Goal: Communication & Community: Answer question/provide support

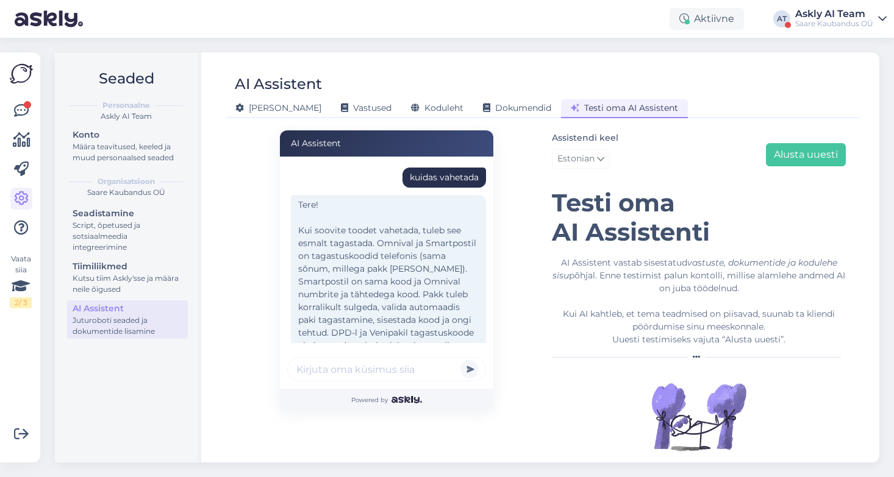
scroll to position [441, 0]
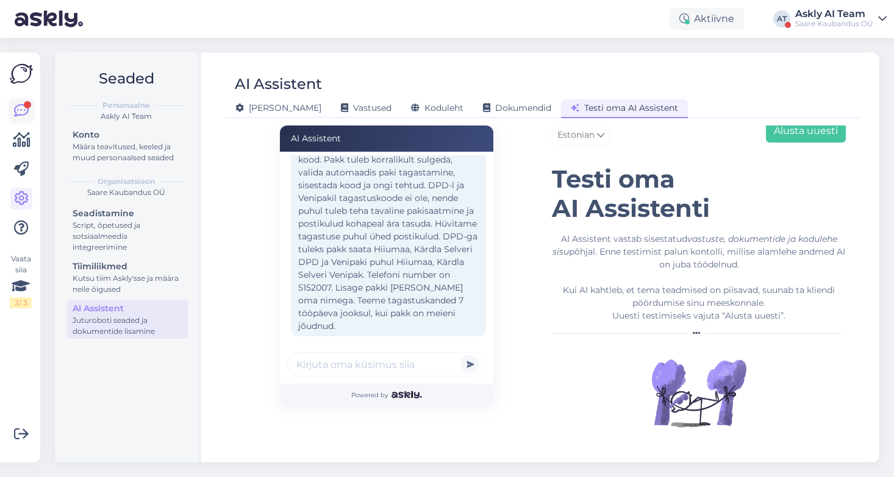
click at [12, 102] on link at bounding box center [21, 111] width 22 height 22
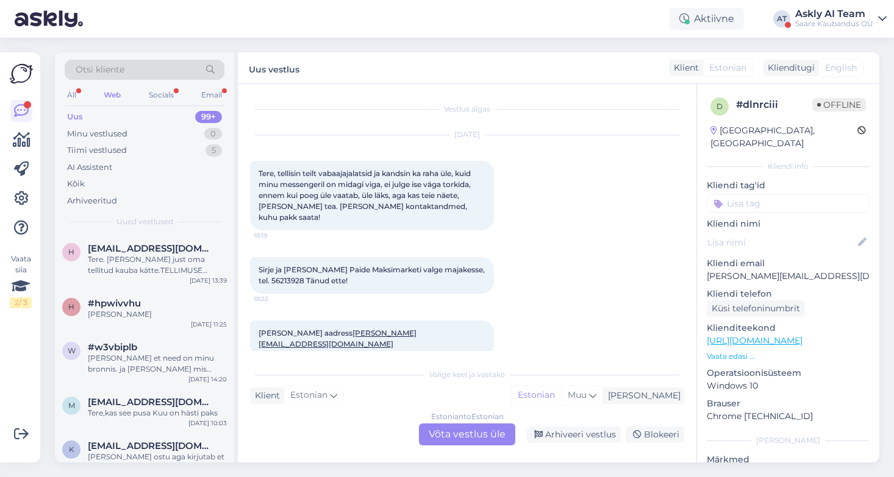
click at [129, 115] on div "Uus 99+" at bounding box center [145, 117] width 160 height 17
click at [133, 273] on div "Tere. [PERSON_NAME] just oma tellitud kauba kätte.TELLIMUSE NUMBER: 129550] ([D…" at bounding box center [157, 265] width 139 height 22
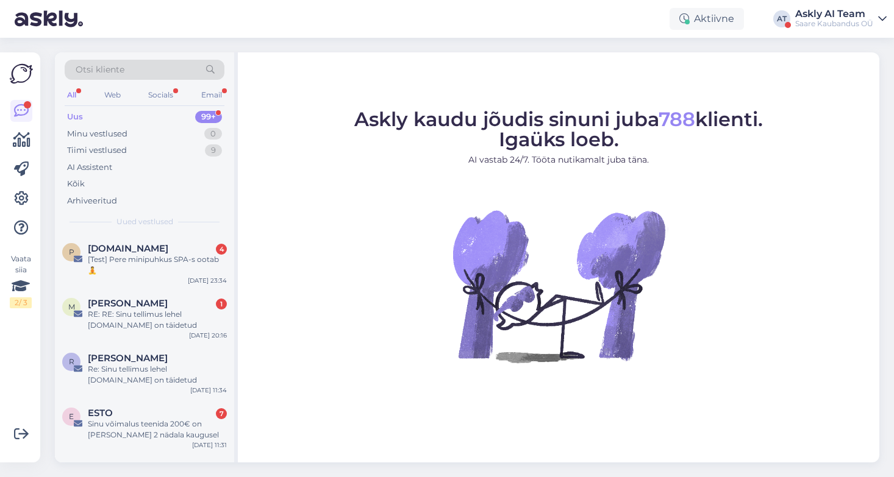
click at [123, 113] on div "Uus 99+" at bounding box center [145, 117] width 160 height 17
click at [178, 362] on div "[PERSON_NAME]" at bounding box center [157, 358] width 139 height 11
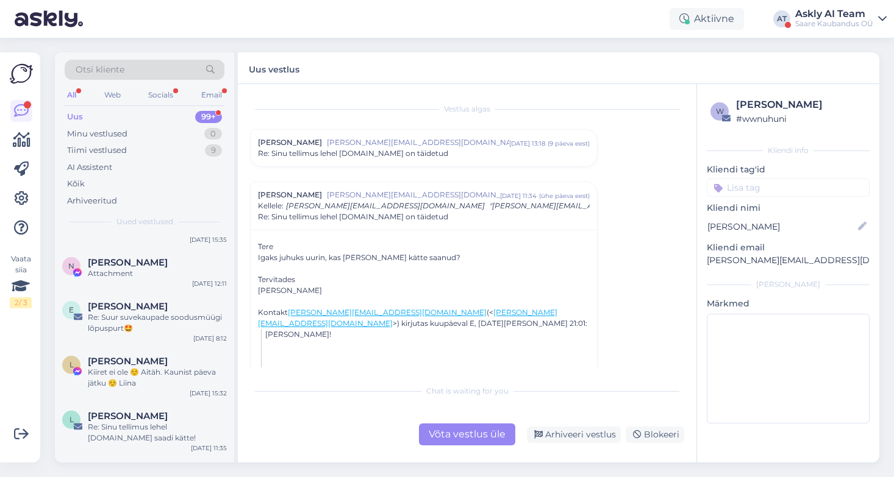
scroll to position [2228, 0]
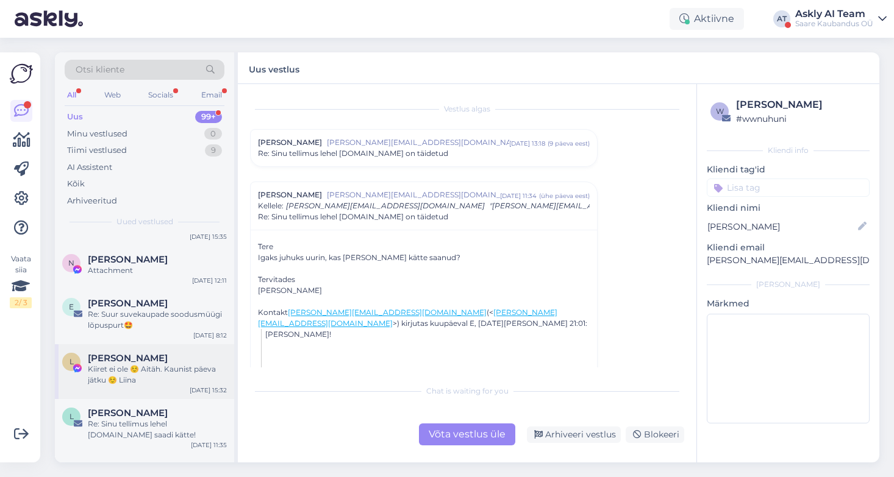
click at [165, 353] on div "[PERSON_NAME]" at bounding box center [157, 358] width 139 height 11
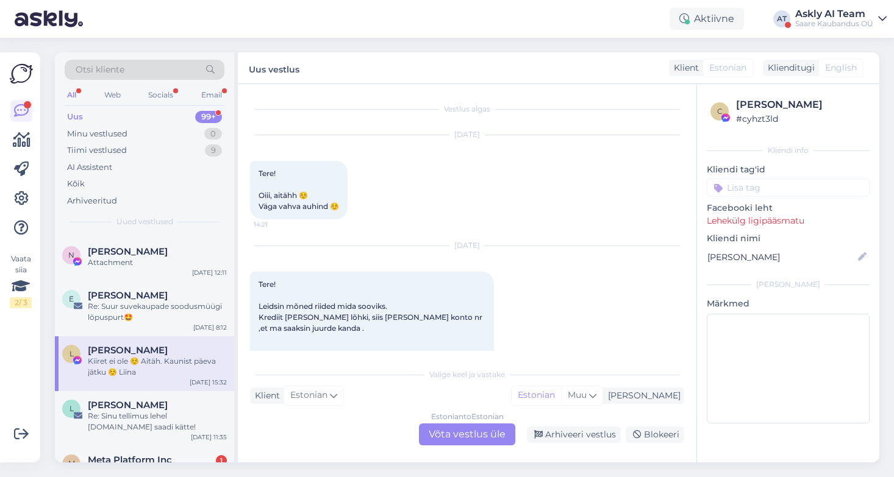
scroll to position [2237, 0]
click at [110, 93] on div "Web" at bounding box center [112, 95] width 21 height 16
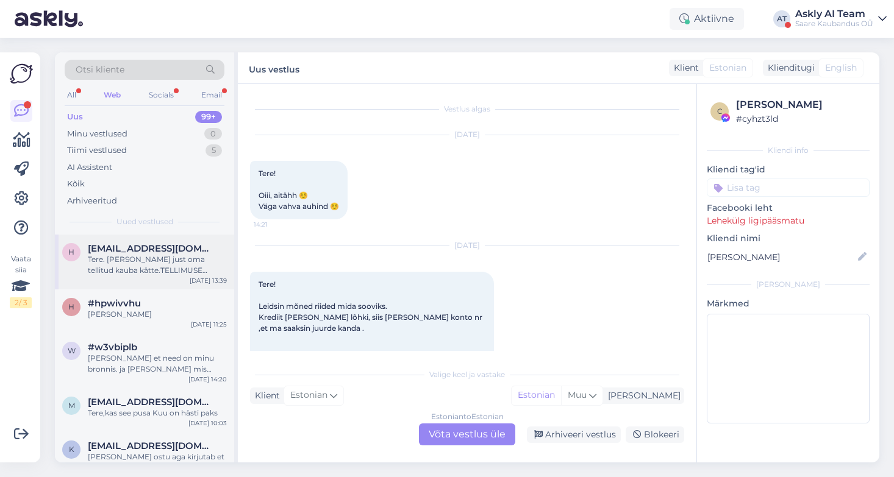
click at [161, 262] on div "Tere. [PERSON_NAME] just oma tellitud kauba kätte.TELLIMUSE NUMBER: 129550] ([D…" at bounding box center [157, 265] width 139 height 22
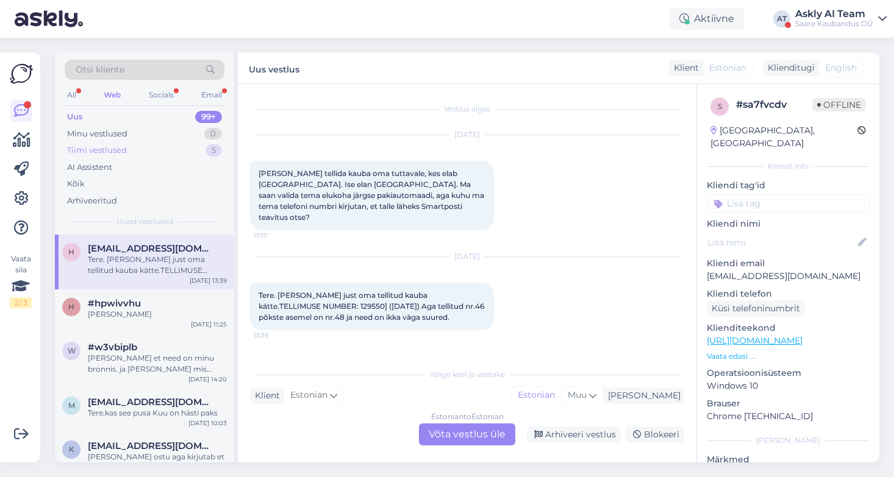
click at [148, 149] on div "Tiimi vestlused 5" at bounding box center [145, 150] width 160 height 17
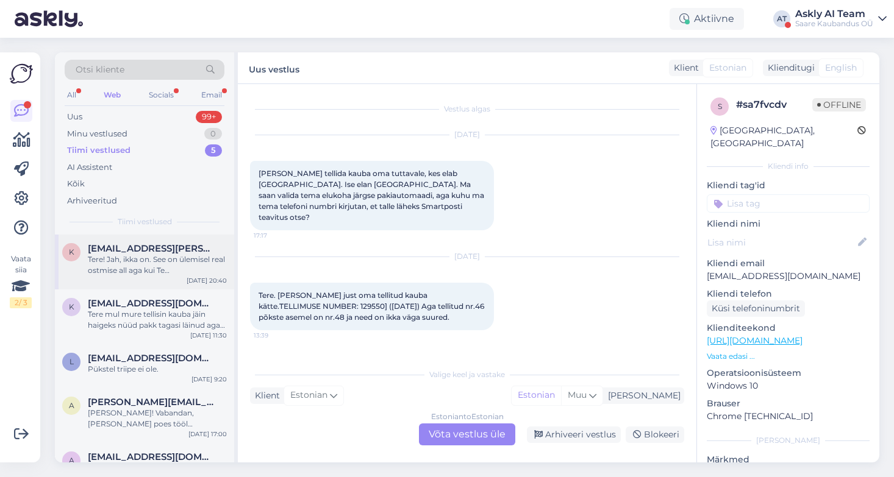
click at [143, 265] on div "Tere! Jah, ikka on. See on ülemisel real ostmise all aga kui Te enda mõõte teat…" at bounding box center [157, 265] width 139 height 22
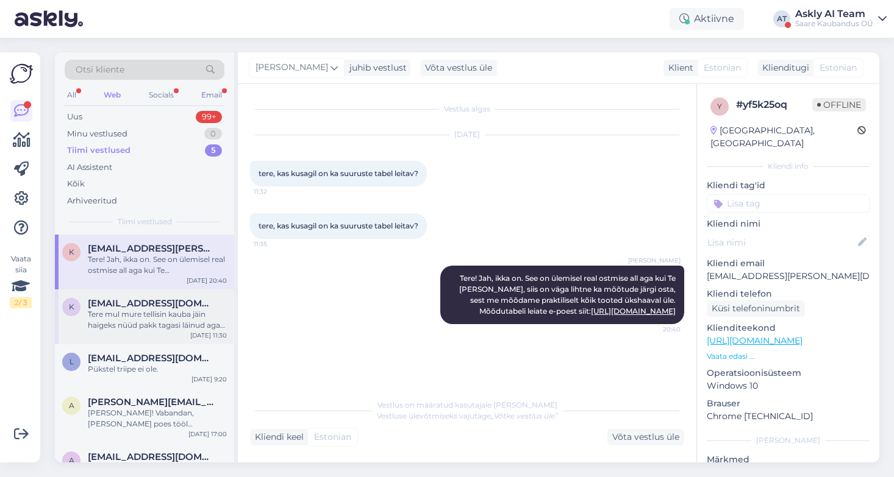
click at [145, 316] on div "Tere mul mure tellisin kauba jäin haigeks nüüd pakk tagasi läinud aga palun and…" at bounding box center [157, 320] width 139 height 22
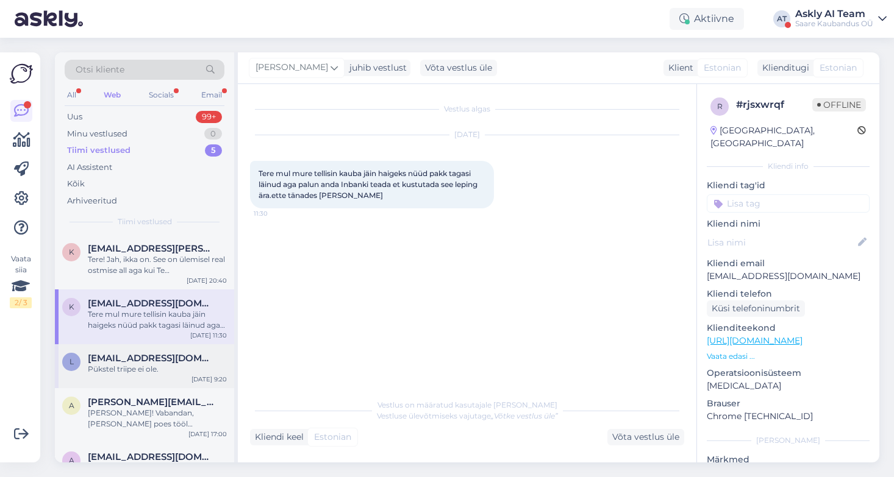
click at [166, 371] on div "Pükstel triipe ei ole." at bounding box center [157, 369] width 139 height 11
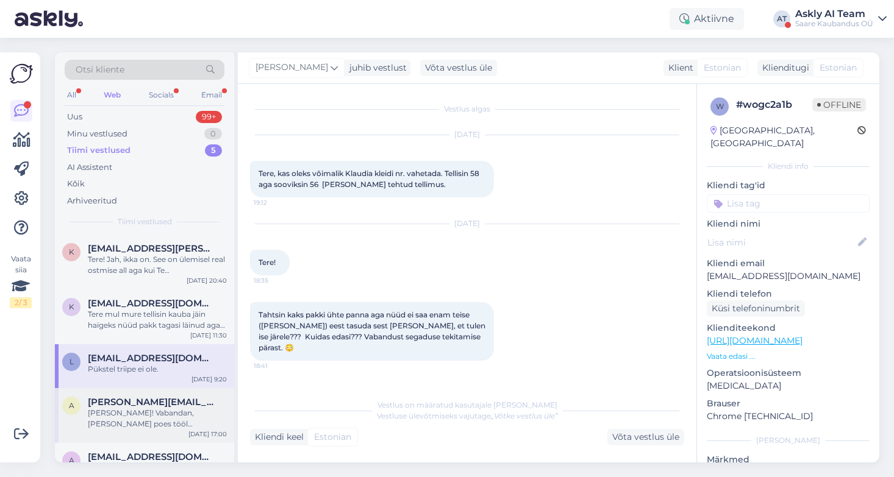
click at [166, 420] on div "Tere Anne! Vabandan, olen oma poes tööl ja väga palju rahvast oli täna, ei saan…" at bounding box center [157, 419] width 139 height 22
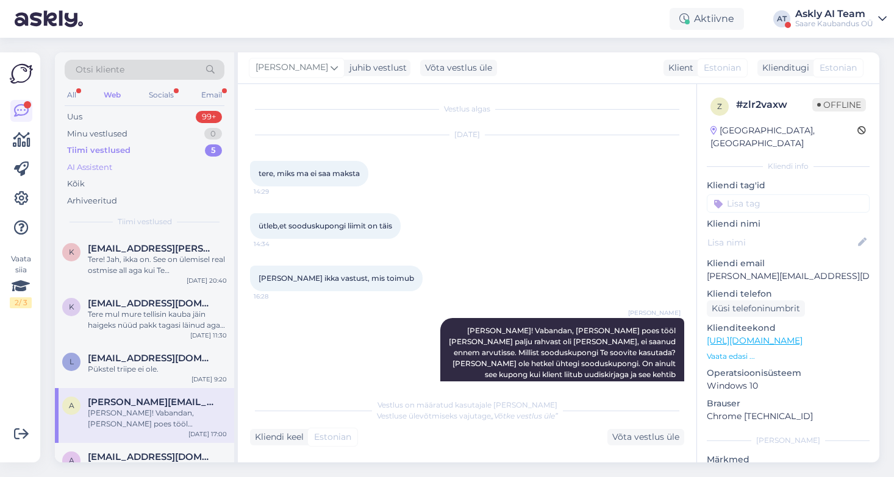
click at [102, 163] on div "AI Assistent" at bounding box center [89, 168] width 45 height 12
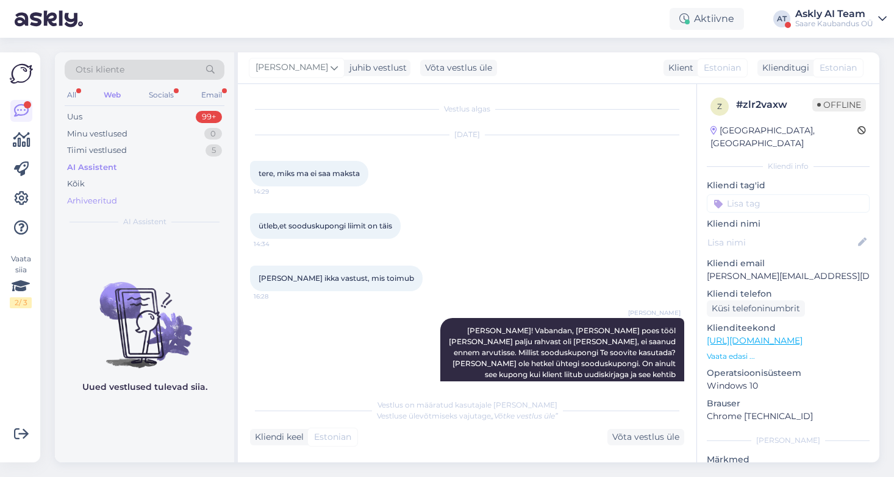
click at [100, 199] on div "Arhiveeritud" at bounding box center [92, 201] width 50 height 12
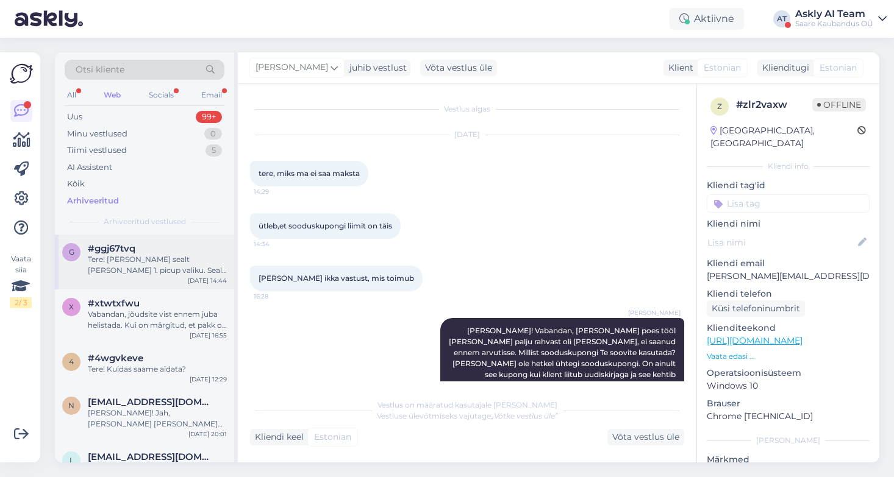
click at [159, 257] on div "Tere! Äkki valite sealt selle valik 1. picup valiku. Seal ei näita asukohti, ne…" at bounding box center [157, 265] width 139 height 22
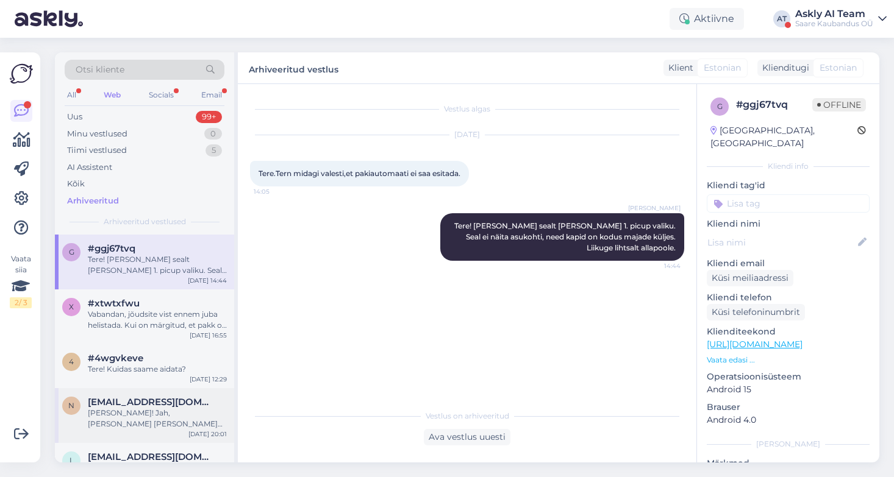
scroll to position [321, 0]
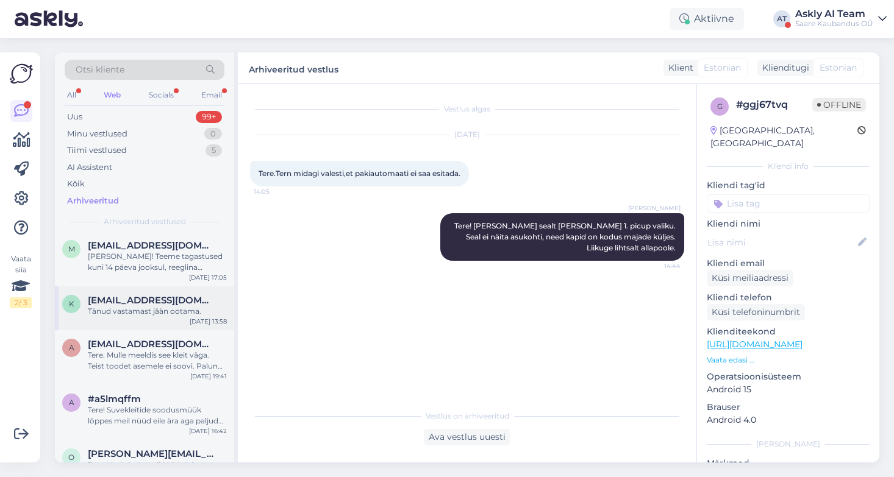
click at [169, 302] on span "kajapyya@gmail.com" at bounding box center [151, 300] width 127 height 11
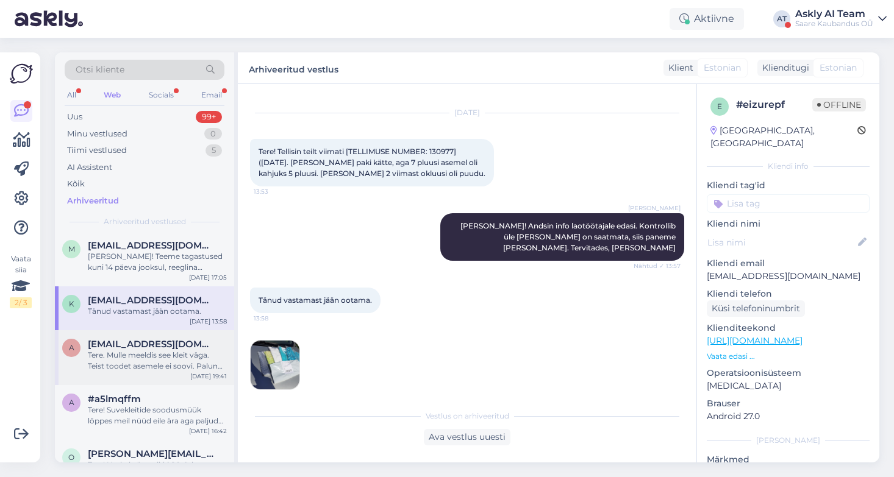
click at [177, 354] on div "Tere. Mulle meeldis see kleit väga. Teist toodet asemele ei soovi. Palun siis r…" at bounding box center [157, 361] width 139 height 22
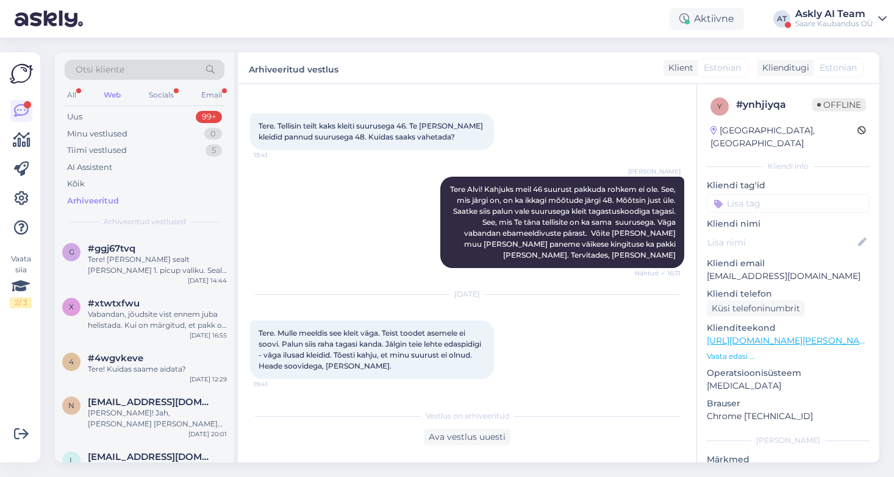
scroll to position [0, 0]
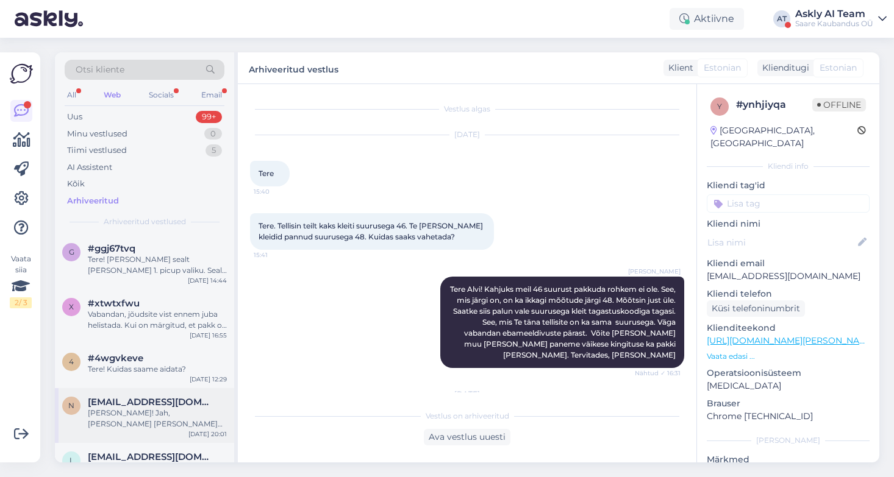
click at [171, 416] on div "Tere Moonika! Jah, tellimus tuli läbi ja kõik on korras, tänan :)" at bounding box center [157, 419] width 139 height 22
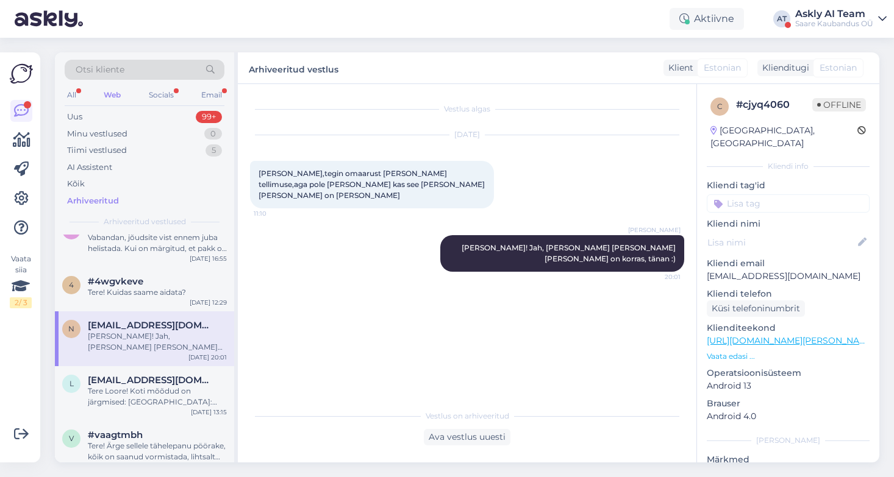
scroll to position [77, 0]
click at [159, 395] on div "Tere Loore! Koti mõõdud on järgmised: Mõõdud: Laius 25cm, kõrgus 19cm, põhja la…" at bounding box center [157, 396] width 139 height 22
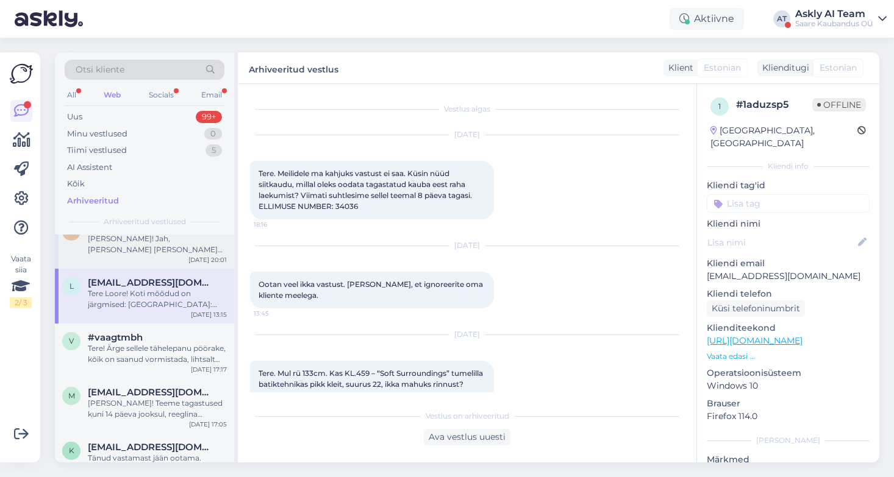
scroll to position [176, 0]
click at [163, 342] on div "Tere! Ärge sellele tähelepanu pöörake, kõik on saanud vormistada, lihtsalt liik…" at bounding box center [157, 353] width 139 height 22
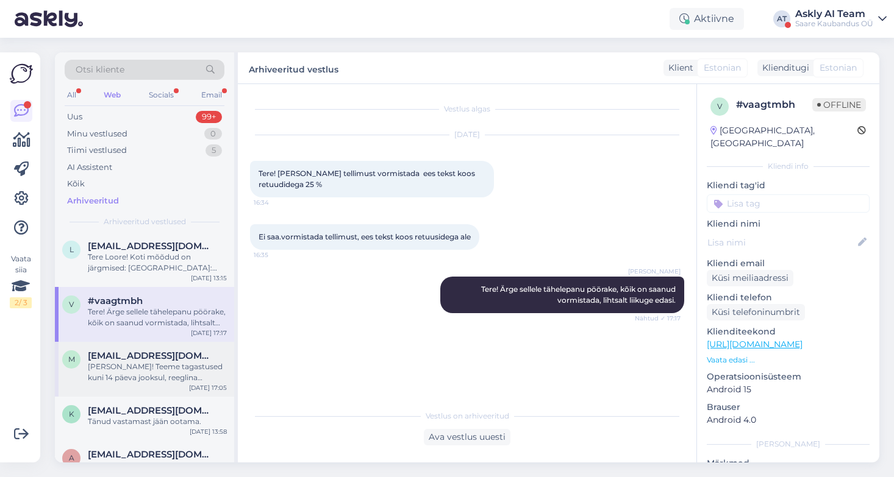
scroll to position [218, 0]
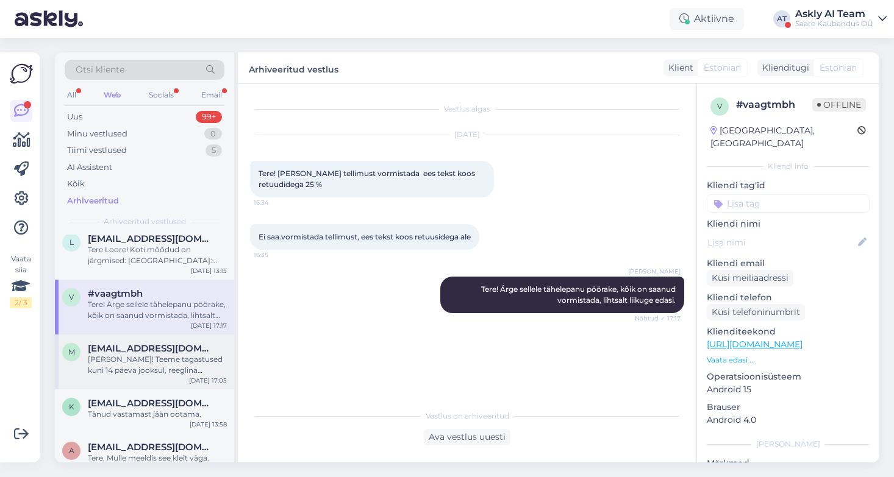
click at [150, 360] on div "Tere Marika! Teeme tagastused kuni 14 päeva jooksul, reeglina jõuame ikka varem…" at bounding box center [157, 365] width 139 height 22
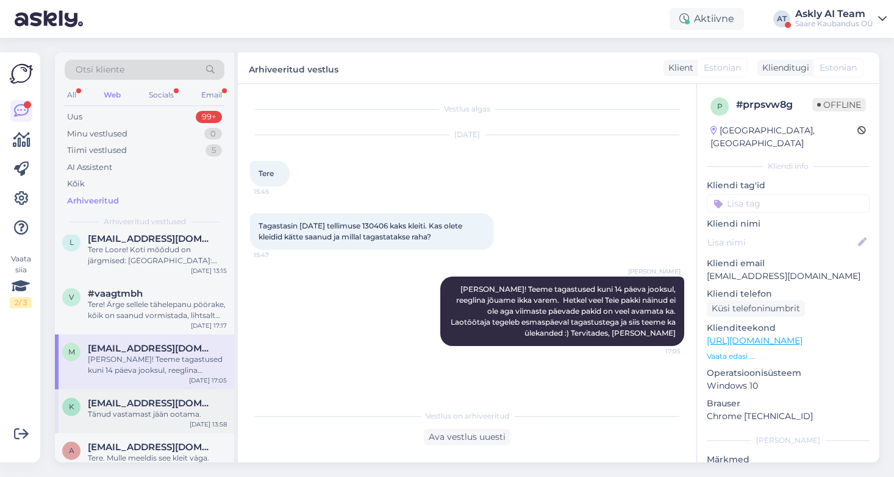
click at [155, 408] on span "kajapyya@gmail.com" at bounding box center [151, 403] width 127 height 11
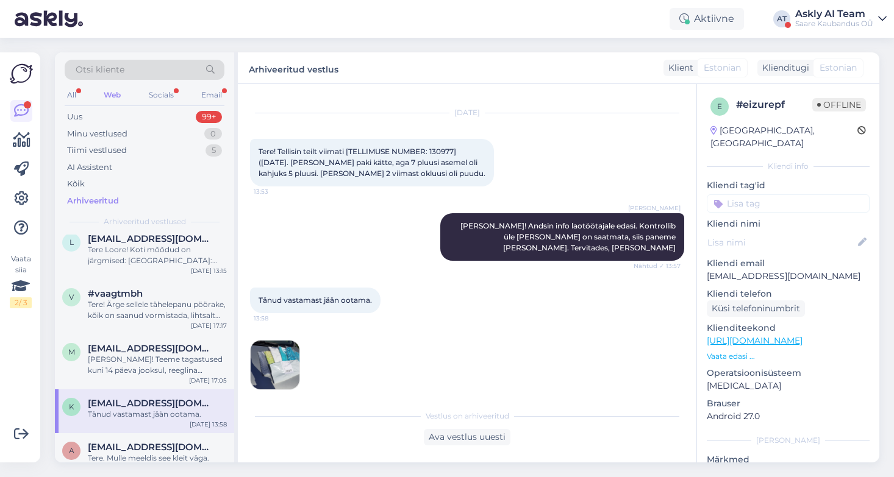
scroll to position [308, 0]
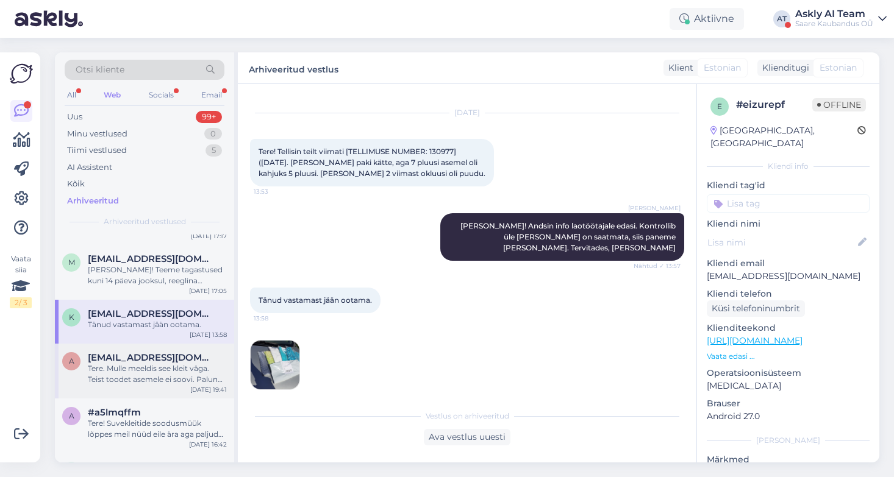
click at [166, 369] on div "Tere. Mulle meeldis see kleit väga. Teist toodet asemele ei soovi. Palun siis r…" at bounding box center [157, 374] width 139 height 22
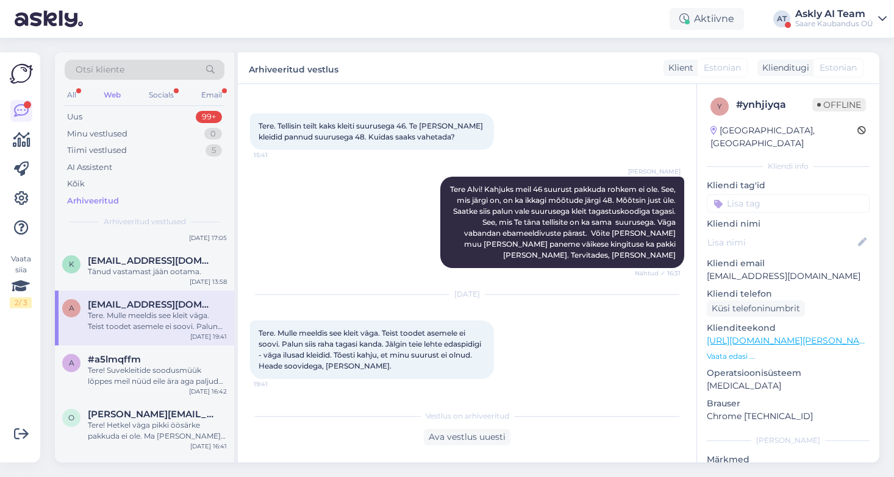
scroll to position [365, 0]
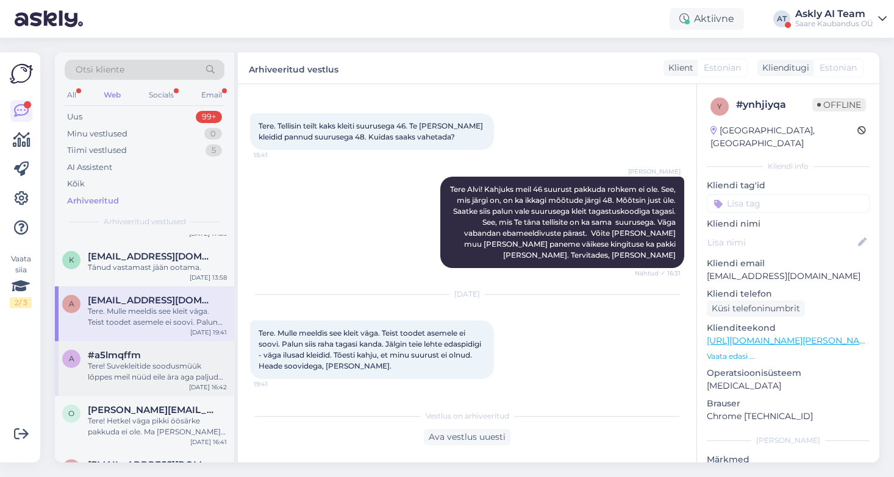
click at [170, 377] on div "g #ggj67tvq Tere! Äkki valite sealt selle valik 1. picup valiku. Seal ei näita …" at bounding box center [144, 349] width 179 height 228
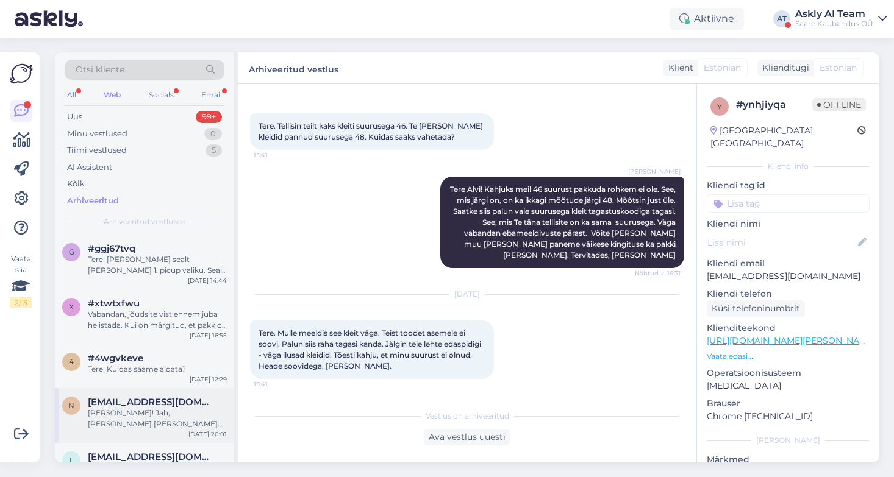
click at [173, 411] on div "Tere Moonika! Jah, tellimus tuli läbi ja kõik on korras, tänan :)" at bounding box center [157, 419] width 139 height 22
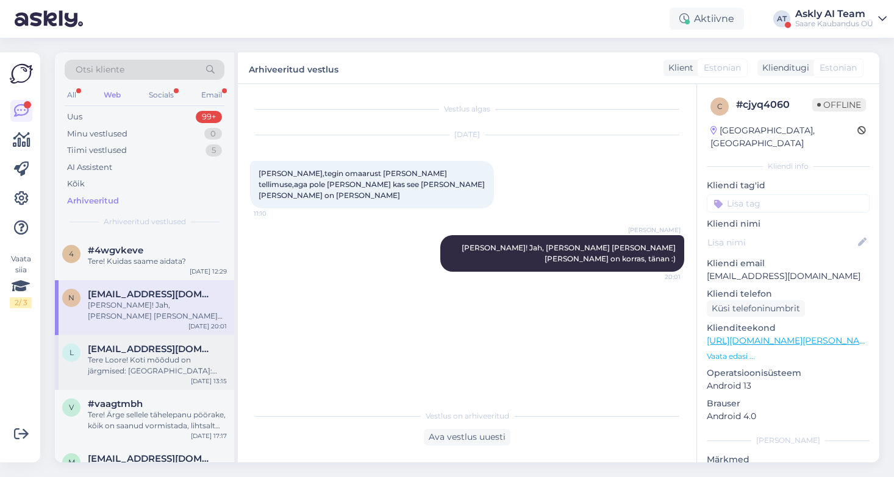
scroll to position [132, 0]
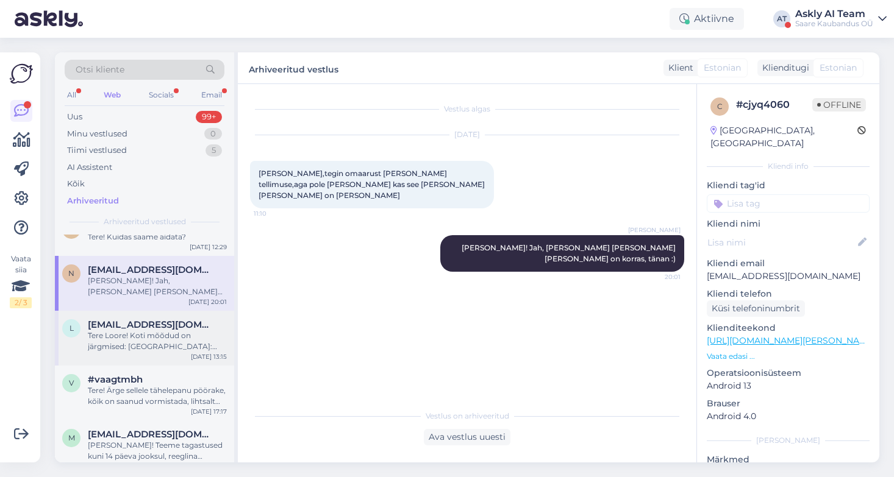
click at [168, 335] on div "Tere Loore! Koti mõõdud on järgmised: Mõõdud: Laius 25cm, kõrgus 19cm, põhja la…" at bounding box center [157, 341] width 139 height 22
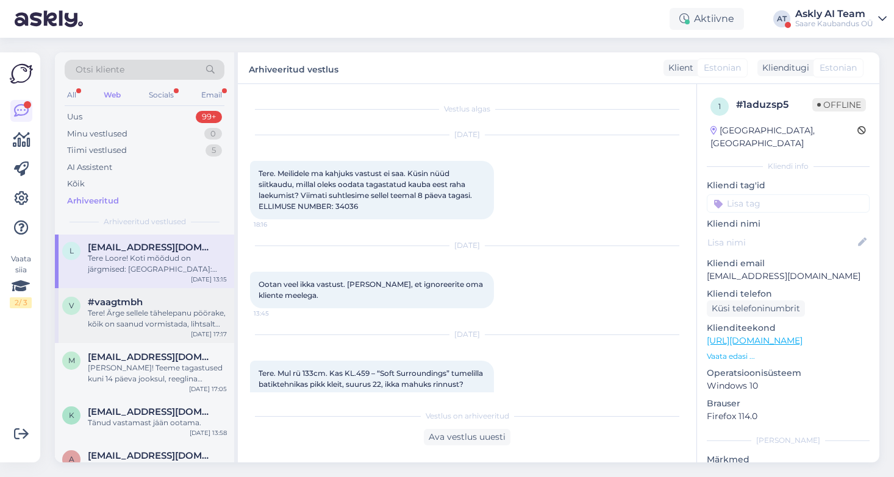
scroll to position [224, 0]
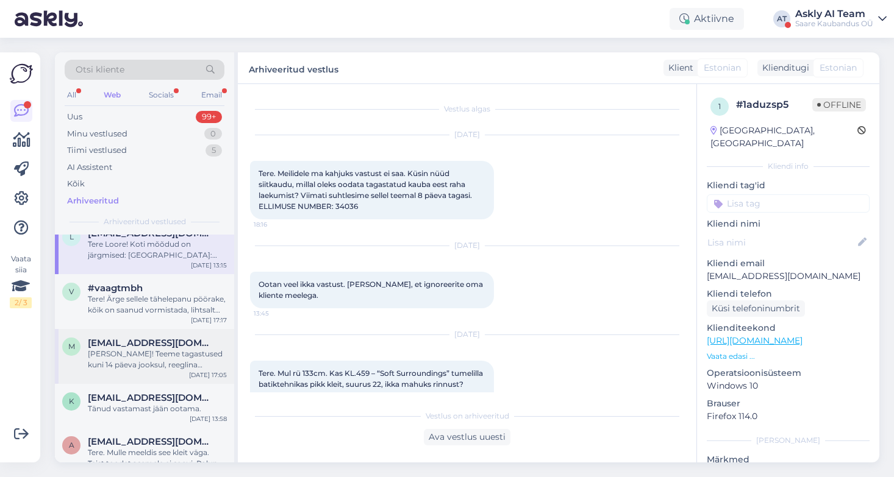
click at [185, 352] on div "Tere Marika! Teeme tagastused kuni 14 päeva jooksul, reeglina jõuame ikka varem…" at bounding box center [157, 360] width 139 height 22
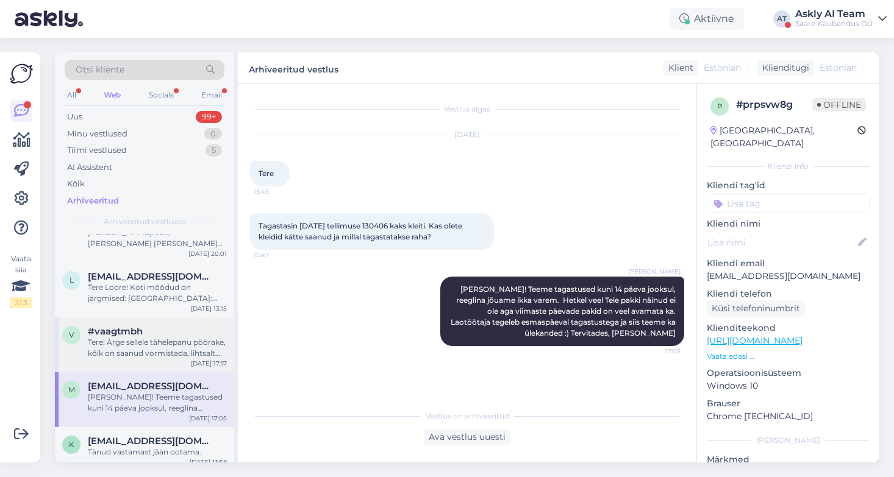
scroll to position [198, 0]
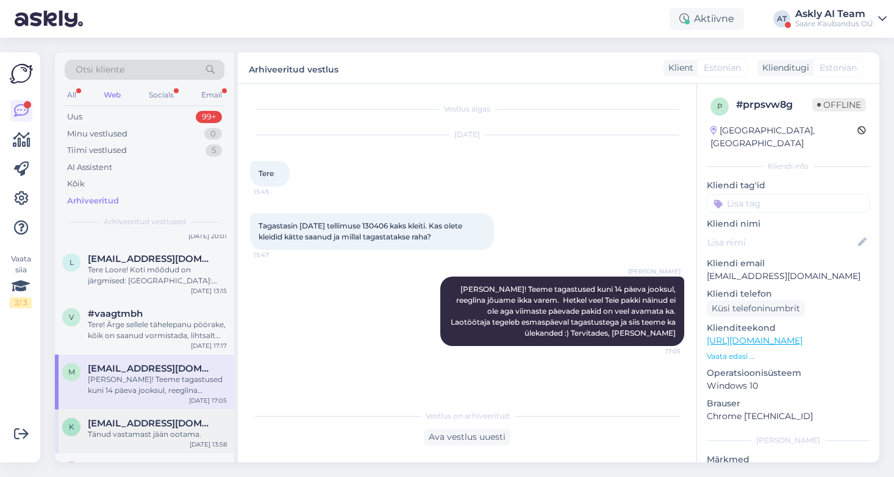
click at [162, 430] on div "Tänud vastamast jään ootama." at bounding box center [157, 434] width 139 height 11
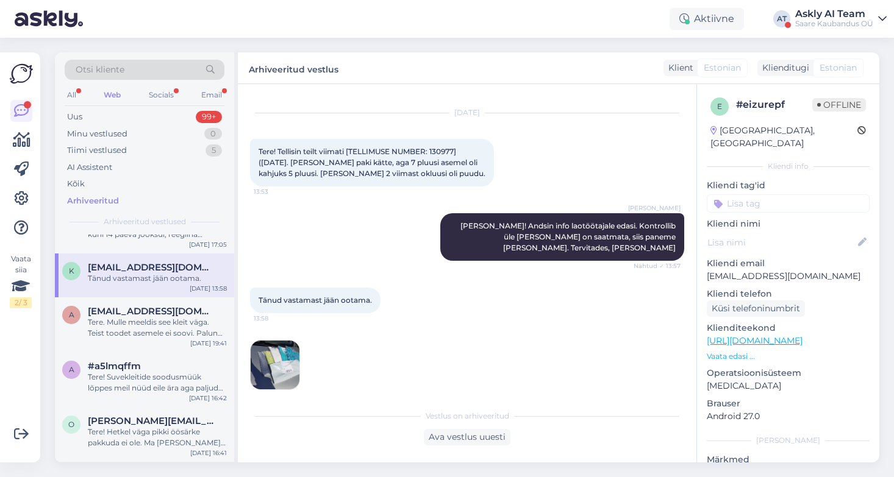
scroll to position [345, 0]
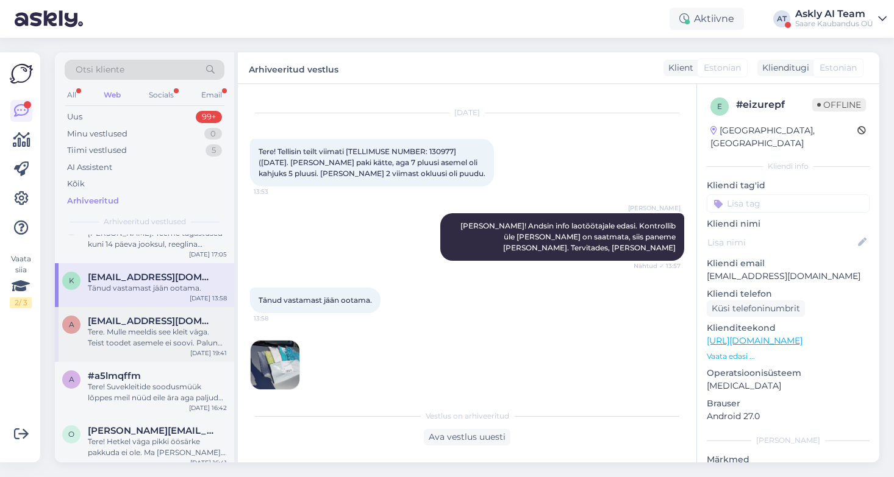
click at [148, 334] on div "Tere. Mulle meeldis see kleit väga. Teist toodet asemele ei soovi. Palun siis r…" at bounding box center [157, 338] width 139 height 22
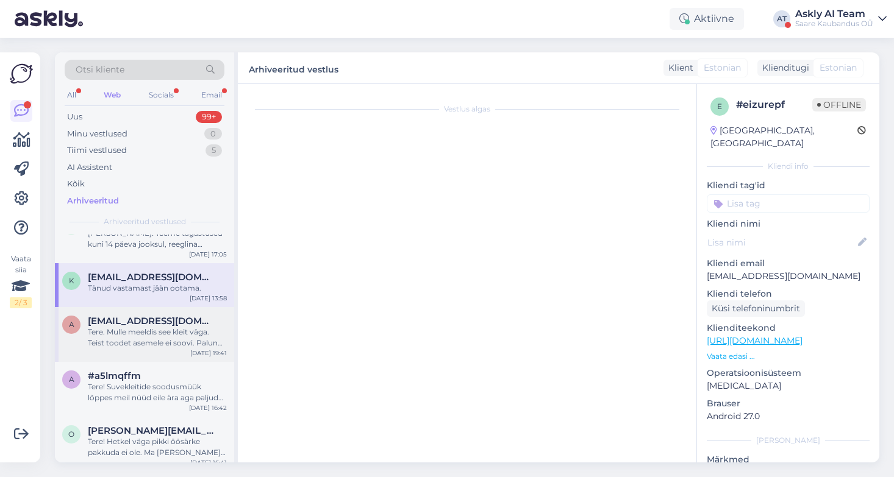
scroll to position [100, 0]
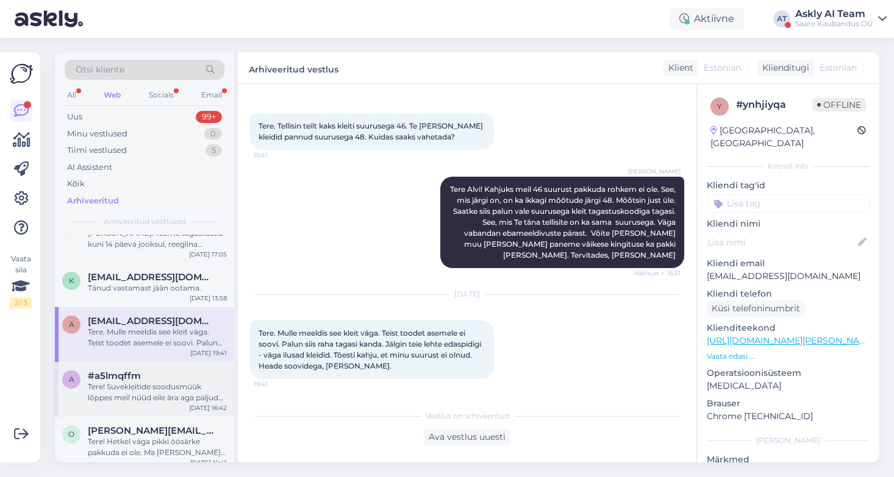
click at [149, 398] on div "Tere! Suvekleitide soodusmüük lõppes meil nüüd eile ära aga paljud tooted on ve…" at bounding box center [157, 393] width 139 height 22
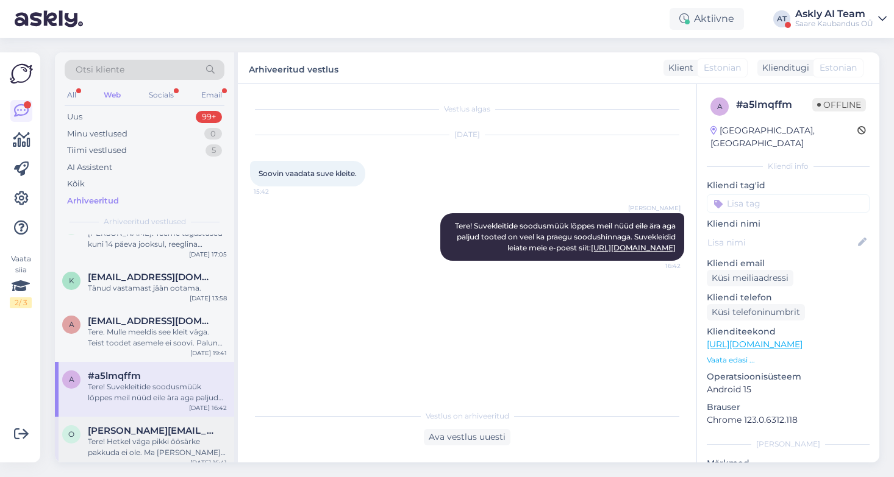
click at [159, 432] on span "olga@gmai.com" at bounding box center [151, 431] width 127 height 11
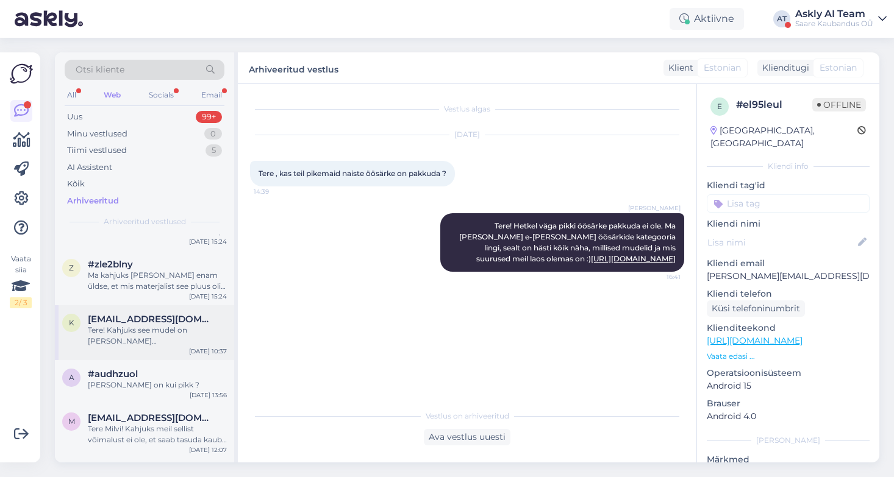
click at [159, 342] on div "Tere! Kahjuks see mudel on ammu juba Inglismaa ladudest läbi müüdud." at bounding box center [157, 336] width 139 height 22
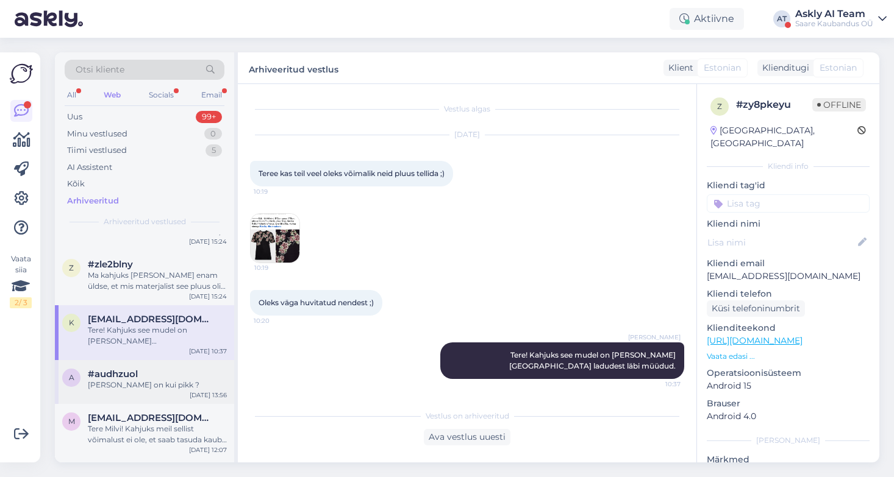
click at [163, 385] on div "ja modell on kui pikk ?" at bounding box center [157, 385] width 139 height 11
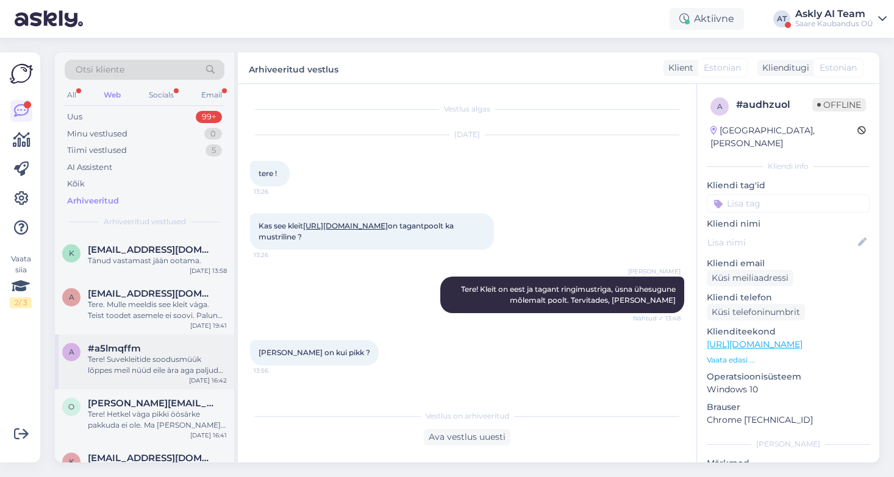
click at [164, 374] on div "Tere! Suvekleitide soodusmüük lõppes meil nüüd eile ära aga paljud tooted on ve…" at bounding box center [157, 365] width 139 height 22
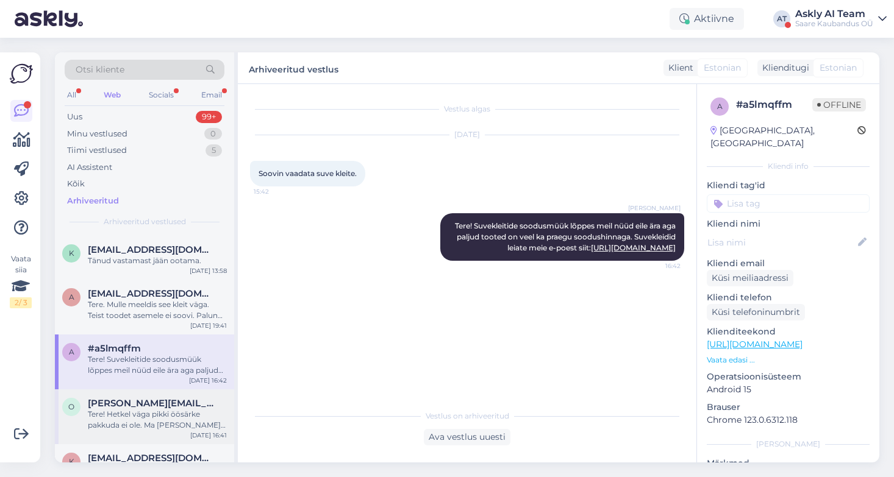
click at [166, 418] on div "Tere! Hetkel väga pikki öösärke pakkuda ei ole. Ma annan e-poest öösärkide kate…" at bounding box center [157, 420] width 139 height 22
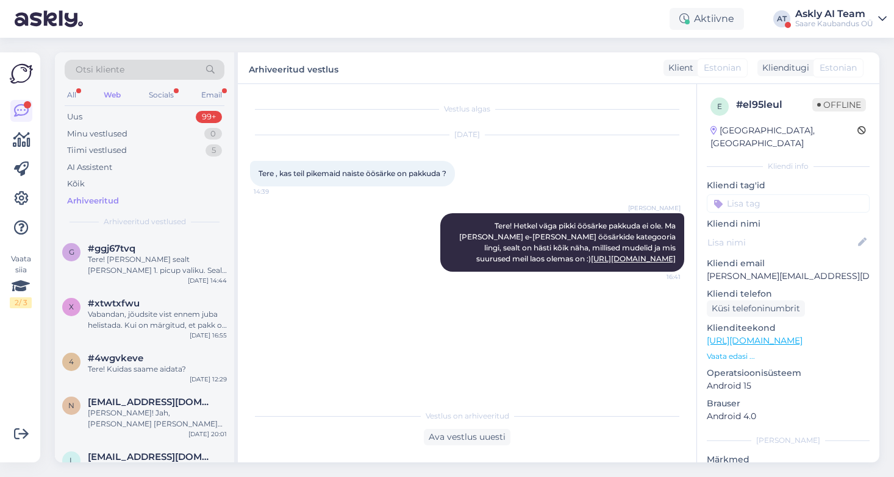
click at [173, 355] on div "#4wgvkeve" at bounding box center [157, 358] width 139 height 11
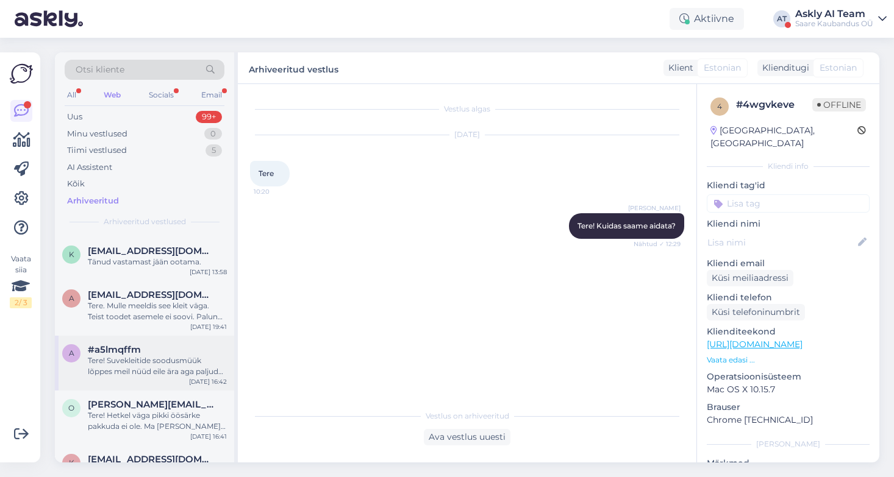
click at [183, 360] on div "Tere! Suvekleitide soodusmüük lõppes meil nüüd eile ära aga paljud tooted on ve…" at bounding box center [157, 366] width 139 height 22
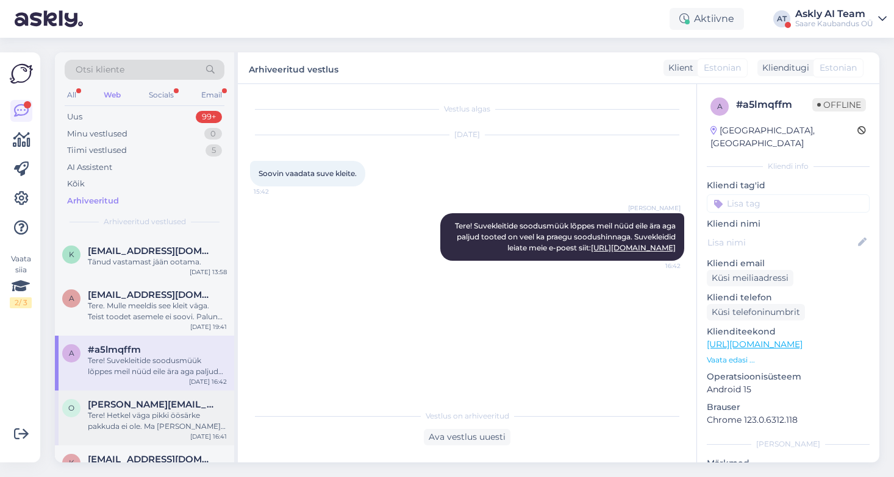
click at [181, 441] on div "o olga@gmai.com Tere! Hetkel väga pikki öösärke pakkuda ei ole. Ma annan e-poes…" at bounding box center [144, 418] width 179 height 55
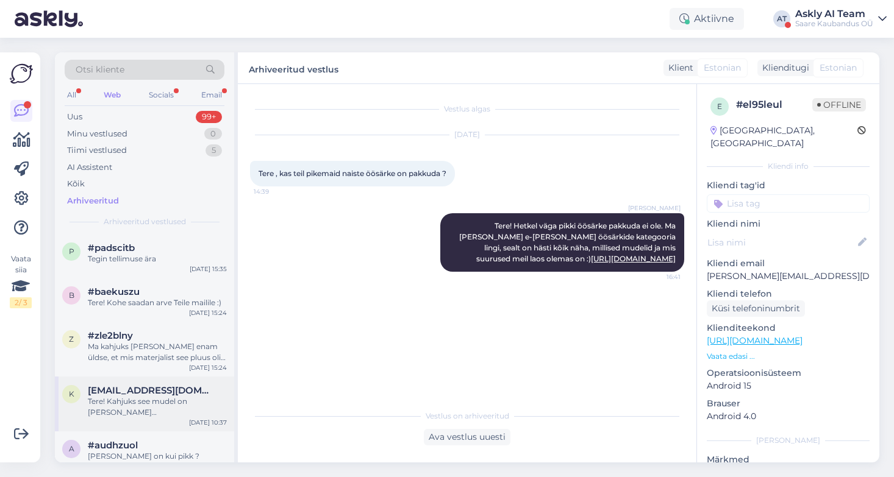
click at [180, 389] on span "kaialiinasoosaar@gmail.com" at bounding box center [151, 390] width 127 height 11
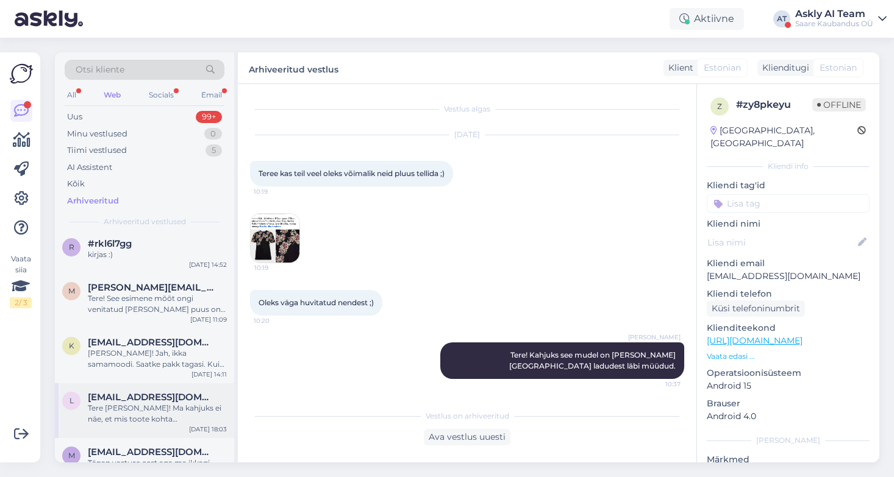
click at [185, 397] on span "lealensment@gmail.com" at bounding box center [151, 397] width 127 height 11
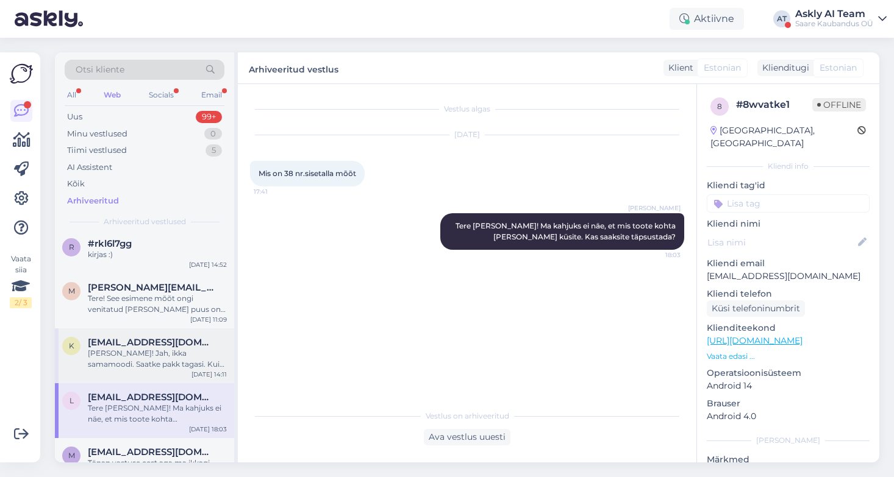
click at [173, 355] on div "Tere Kairit! Jah, ikka samamoodi. Saatke pakk tagasi. Kui soovite uue toote kii…" at bounding box center [157, 359] width 139 height 22
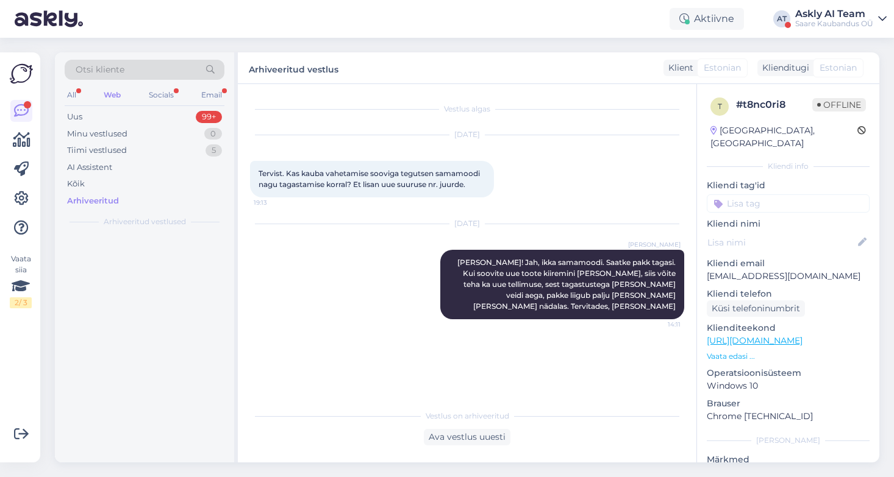
scroll to position [0, 0]
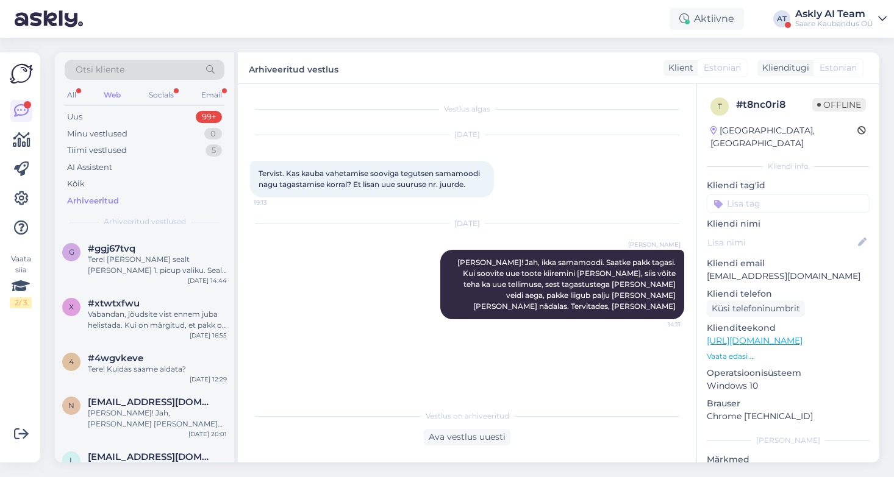
click at [158, 305] on div "#xtwtxfwu" at bounding box center [157, 303] width 139 height 11
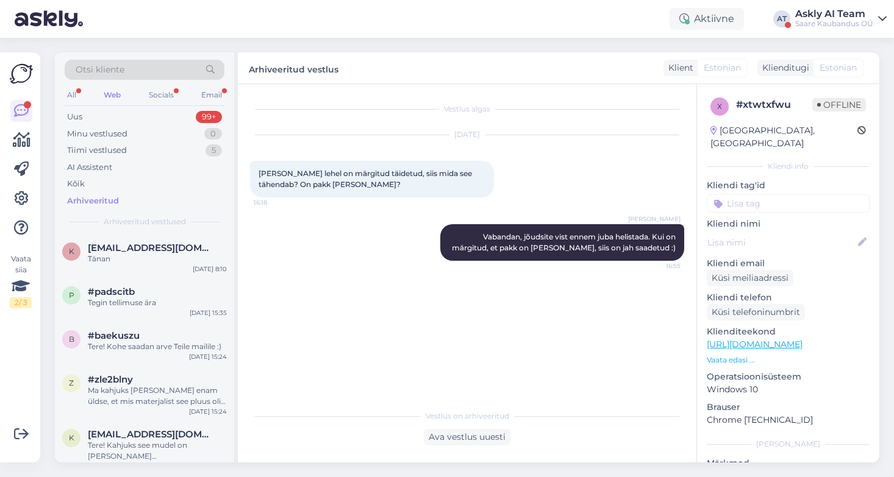
scroll to position [632, 0]
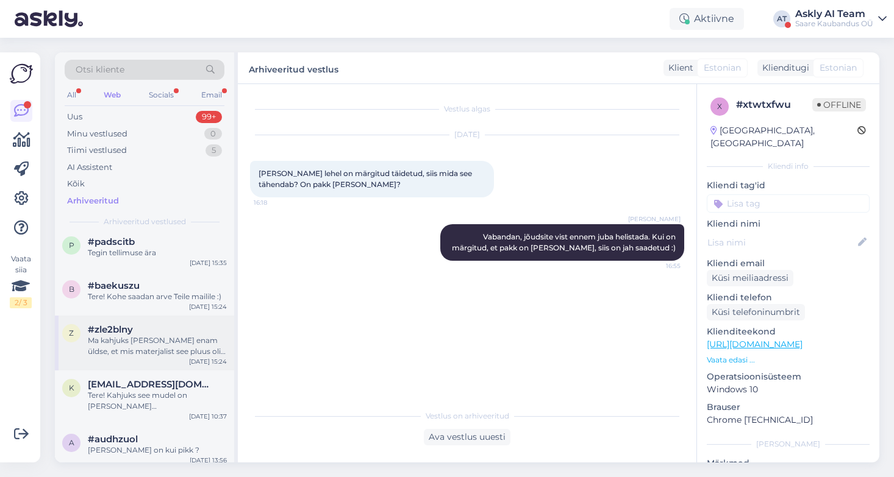
click at [159, 346] on div "Ma kahjuks ei mäleta enam üldse, et mis materjalist see pluus oli, Puuvillaseid…" at bounding box center [157, 346] width 139 height 22
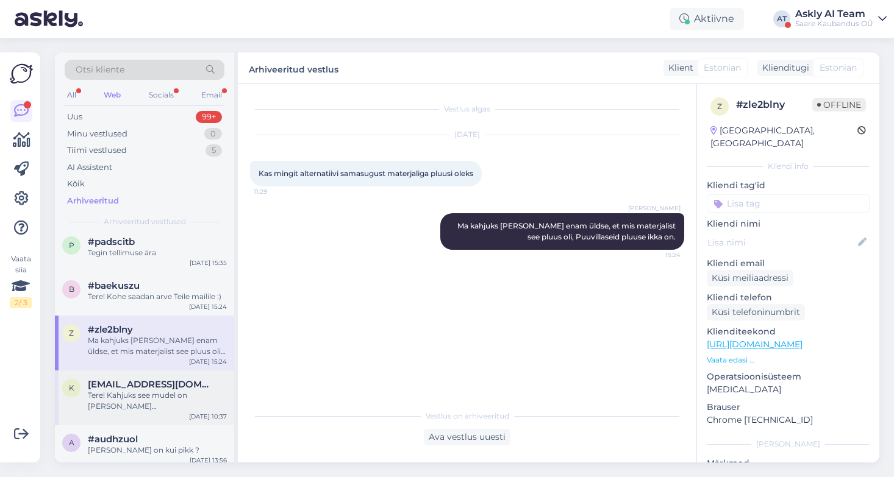
click at [168, 382] on span "kaialiinasoosaar@gmail.com" at bounding box center [151, 384] width 127 height 11
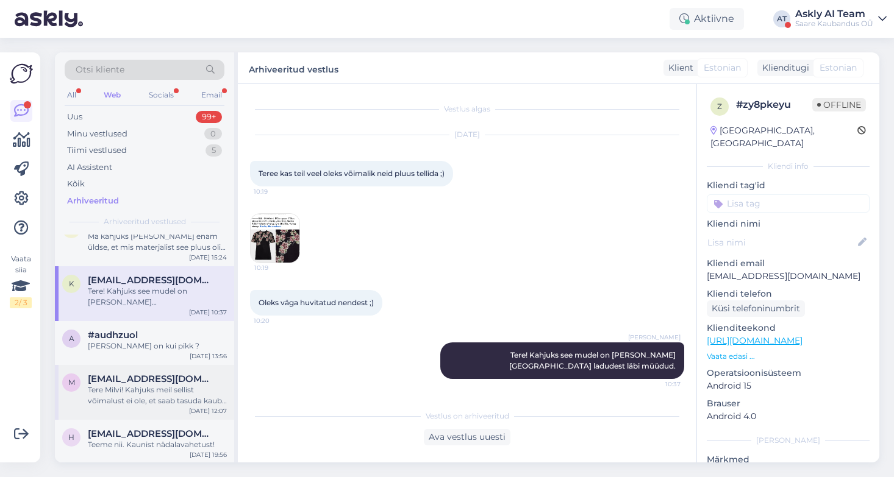
click at [163, 407] on div "m milvi43@gmail.com Tere Milvi! Kahjuks meil sellist võimalust ei ole, et saab …" at bounding box center [144, 392] width 179 height 55
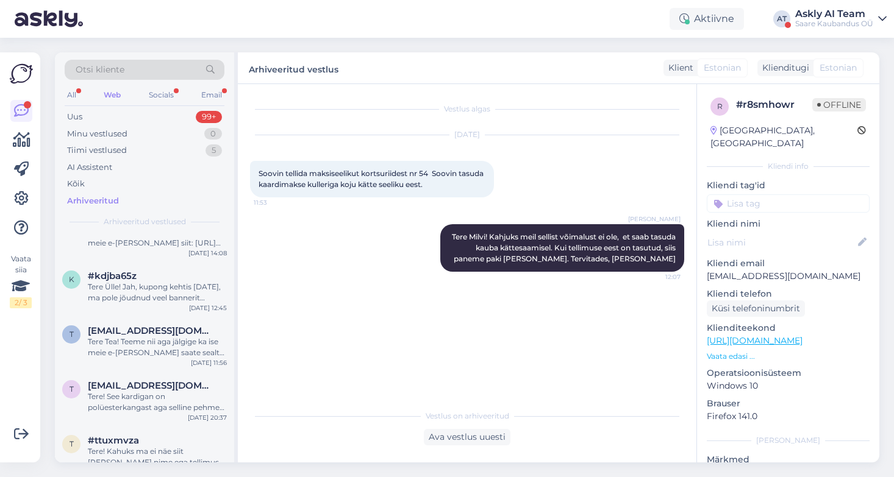
scroll to position [1865, 0]
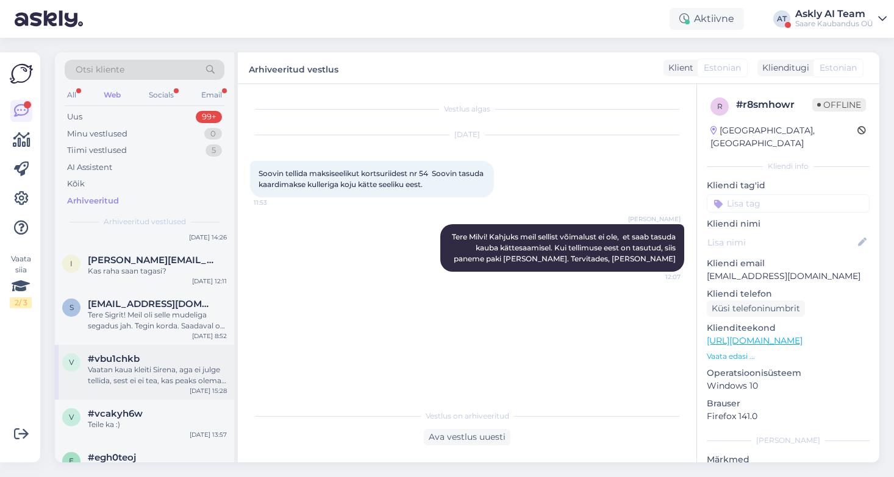
click at [162, 368] on div "Vaatan kaua kleiti Sirena, aga ei julge tellida, sest ei ei tea, kas peaks olem…" at bounding box center [157, 376] width 139 height 22
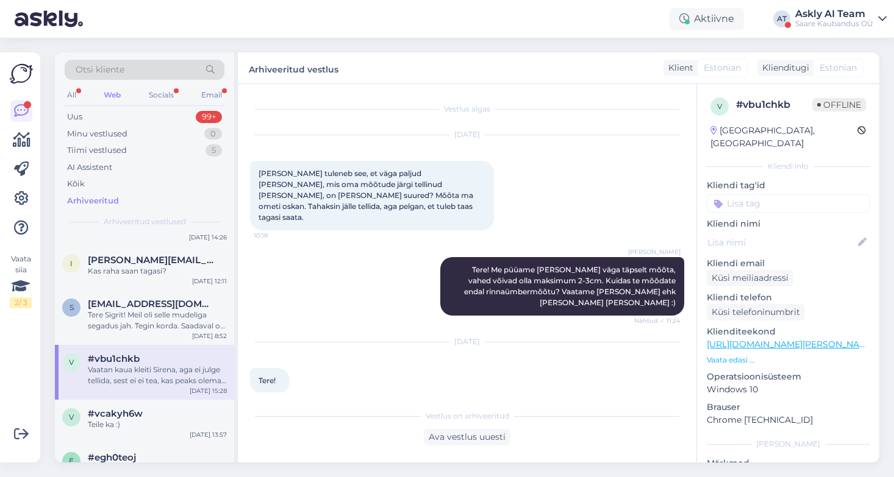
scroll to position [194, 0]
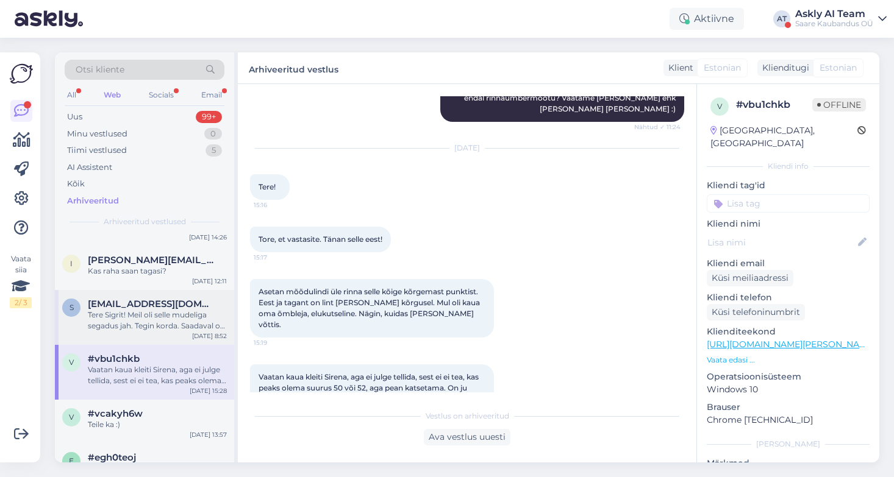
click at [139, 321] on div "Tere Sigrit! Meil oli selle mudeliga segadus jah. Tegin korda. Saadaval on beez…" at bounding box center [157, 321] width 139 height 22
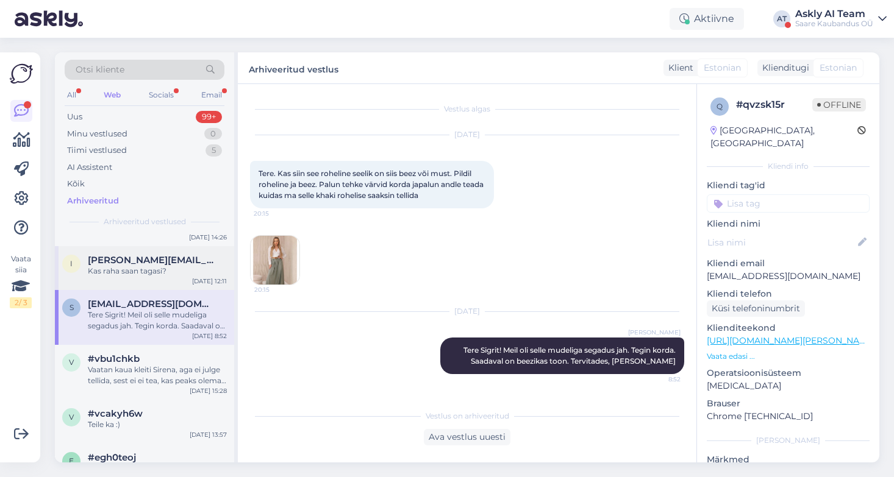
click at [143, 268] on div "Kas raha saan tagasi?" at bounding box center [157, 271] width 139 height 11
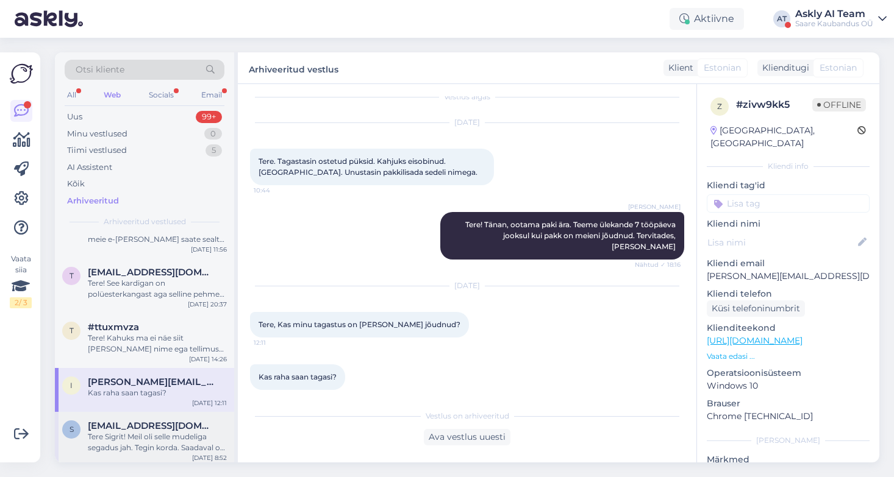
scroll to position [1743, 0]
click at [151, 341] on div "Tere! Kahuks ma ei näe siit Teie nime ega tellimuse numbrit. Väga vabandan sega…" at bounding box center [157, 345] width 139 height 22
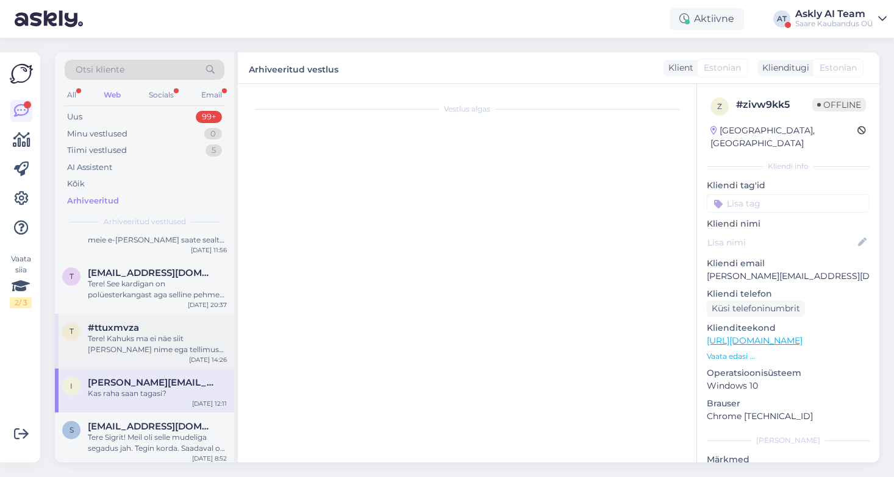
scroll to position [140, 0]
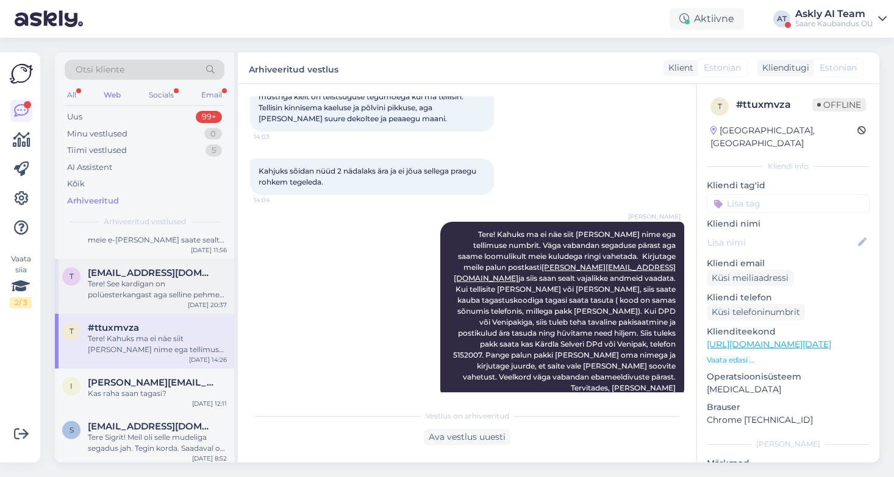
click at [164, 300] on div "Tere! See kardigan on polüesterkangast aga selline pehme polüester ja kui selja…" at bounding box center [157, 290] width 139 height 22
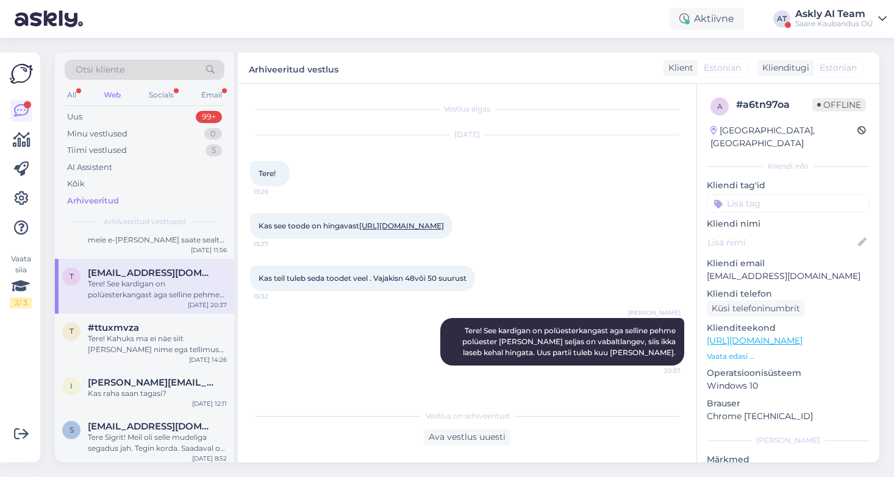
scroll to position [1656, 0]
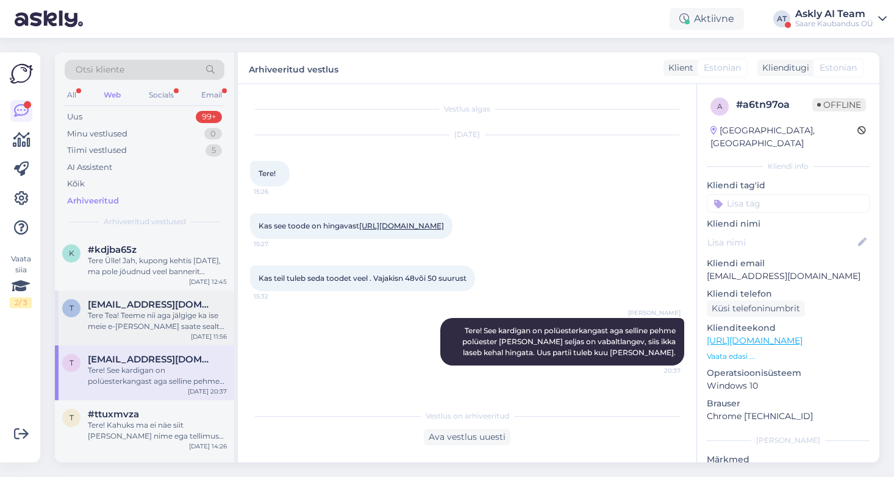
click at [166, 317] on div "Tere Tea! Teeme nii aga jälgige ka ise meie e-poodi ja saate sealt ise ka otse …" at bounding box center [157, 321] width 139 height 22
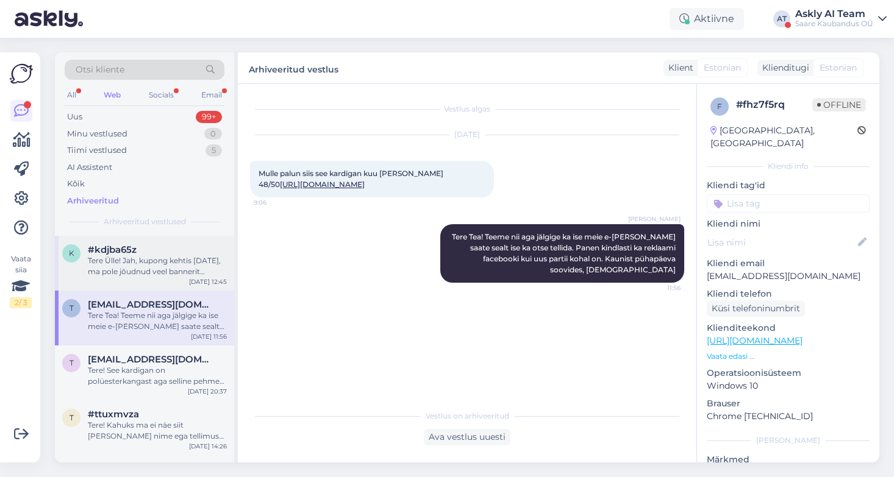
click at [162, 263] on div "Tere Ülle! Jah, kupong kehtis 15. juulini, ma pole jõudnud veel bannerit maha v…" at bounding box center [157, 266] width 139 height 22
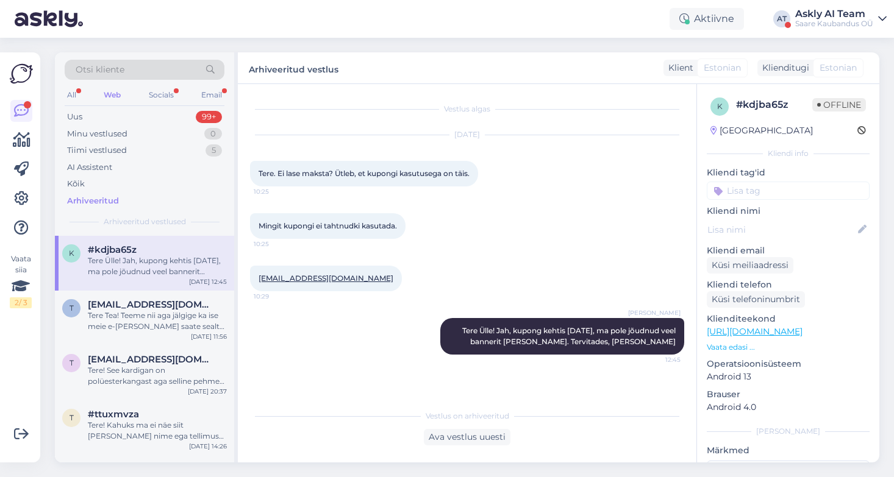
scroll to position [1619, 0]
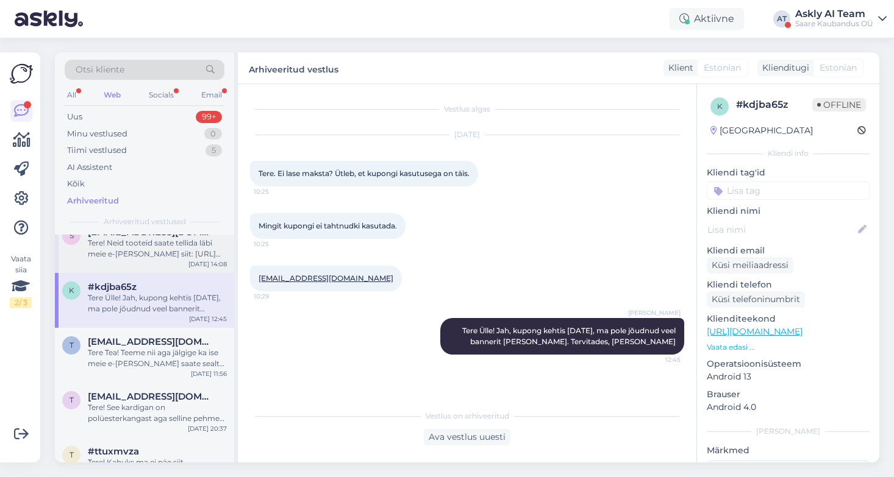
click at [156, 255] on div "Tere! Neid tooteid saate tellida läbi meie e-poe siit: https://plussriided.ee/t…" at bounding box center [157, 249] width 139 height 22
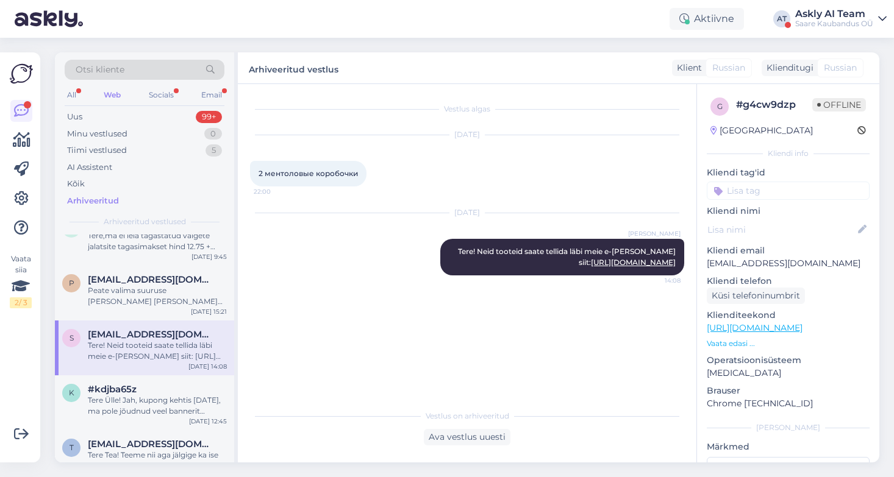
scroll to position [1516, 0]
click at [159, 291] on div "Peate valima suuruse ja lisama selle ostukorvi." at bounding box center [157, 297] width 139 height 22
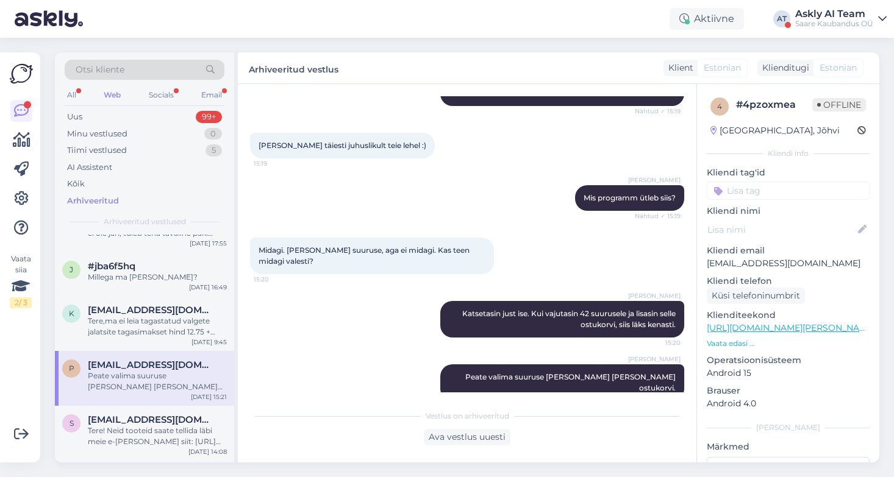
scroll to position [1430, 0]
click at [160, 330] on div "Tere,ma ei leia tagastatud valgete jalatsite tagasimakset hind 12.75 + post Mal…" at bounding box center [157, 328] width 139 height 22
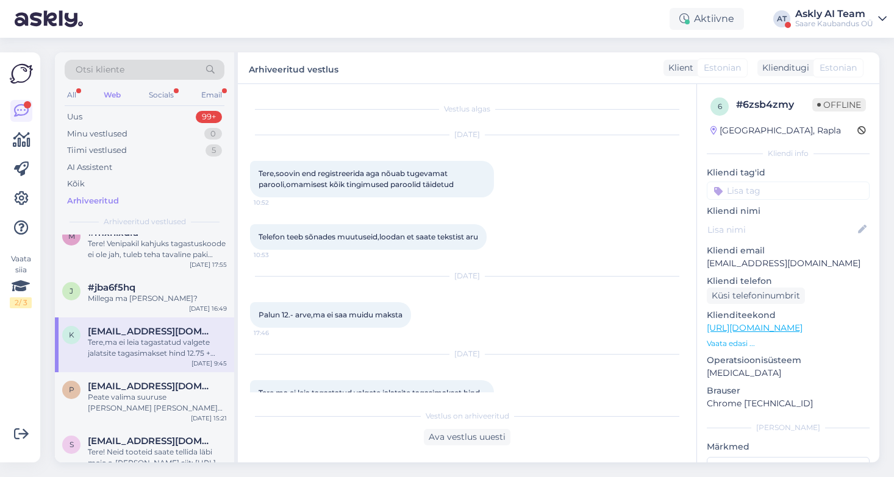
scroll to position [1355, 0]
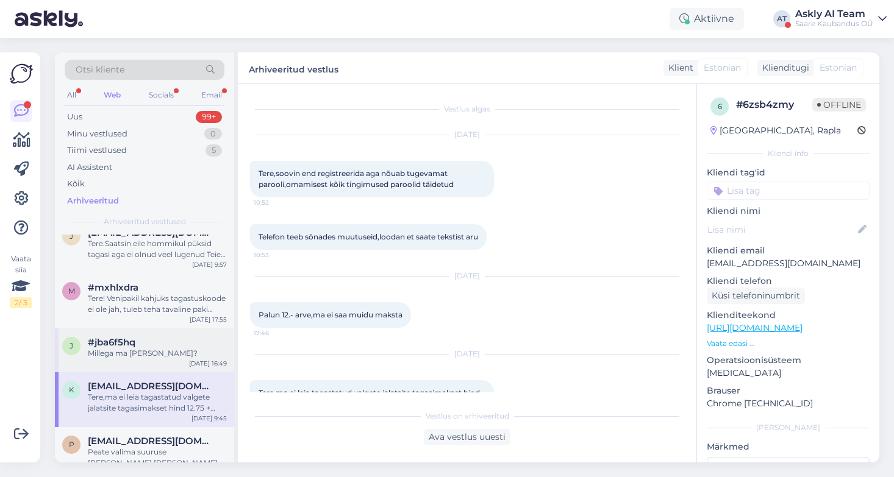
click at [152, 340] on div "#jba6f5hq" at bounding box center [157, 342] width 139 height 11
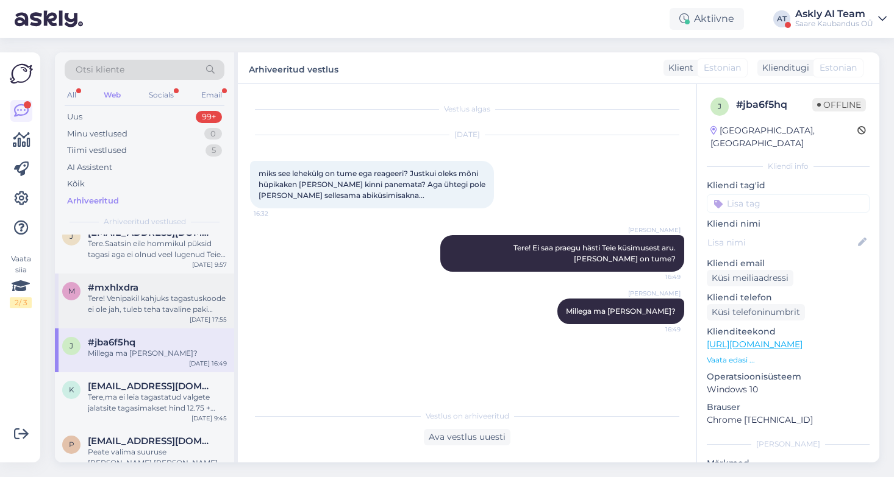
click at [173, 299] on div "Tere! Venipakil kahjuks tagastuskoode ei ole jah, tuleb teha tavaline paki saat…" at bounding box center [157, 304] width 139 height 22
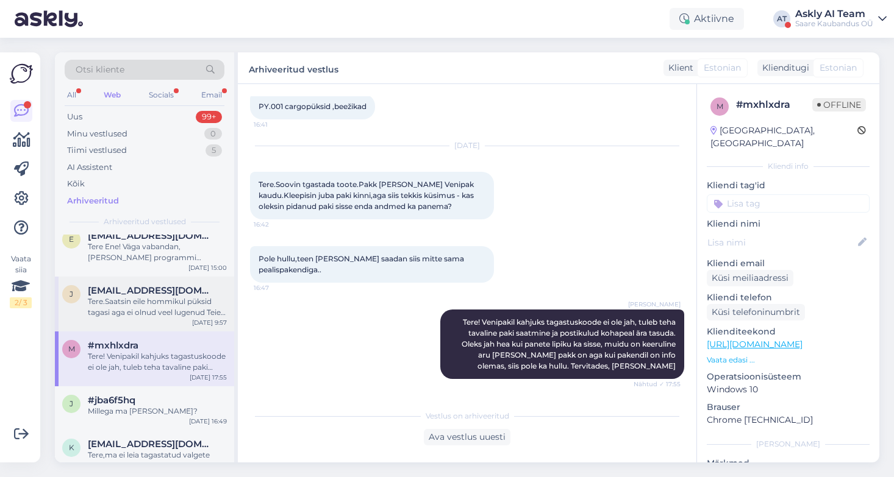
scroll to position [1296, 0]
click at [170, 316] on div "Tere.Saatsin eile hommikul püksid tagasi aga ei olnud veel lugenud Teie kirja.N…" at bounding box center [157, 308] width 139 height 22
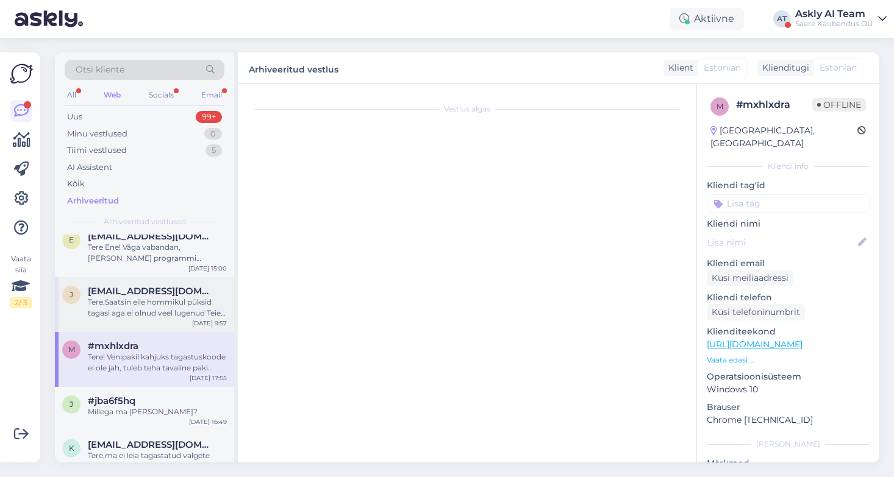
scroll to position [274, 0]
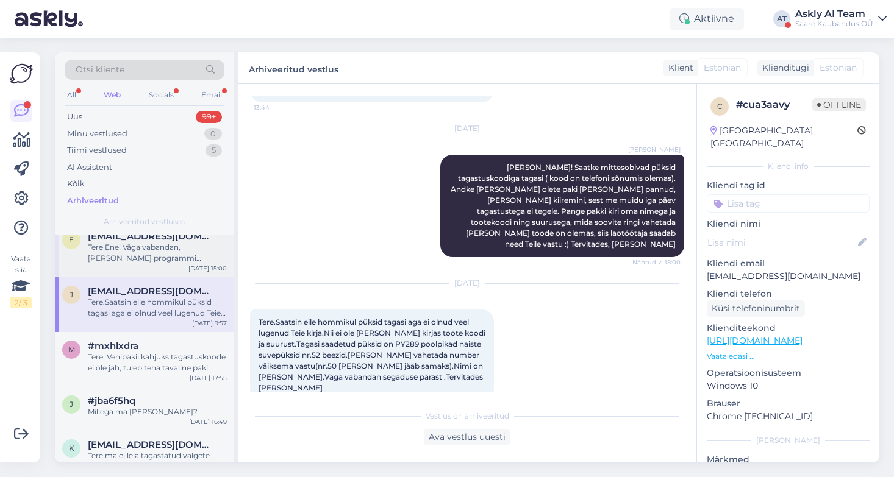
click at [153, 259] on div "Tere Ene! Väga vabandan, meil seda programmi vahepeal polnud mitu aastat ja hil…" at bounding box center [157, 253] width 139 height 22
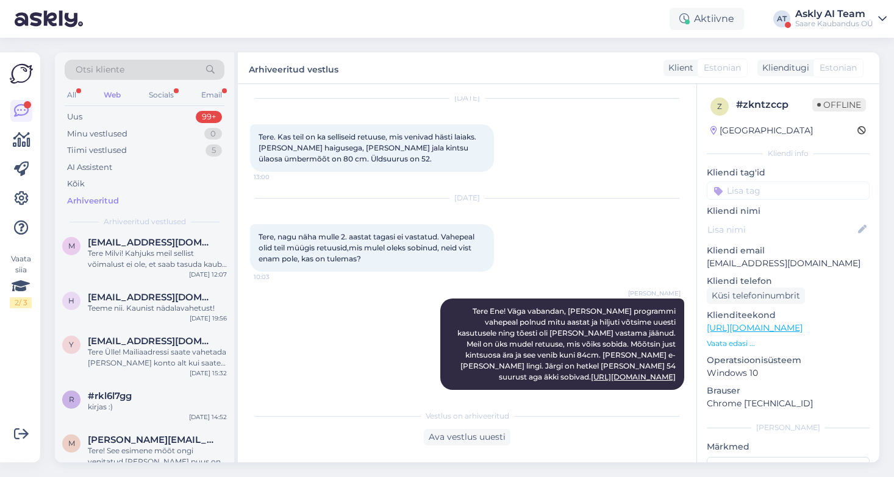
scroll to position [549, 0]
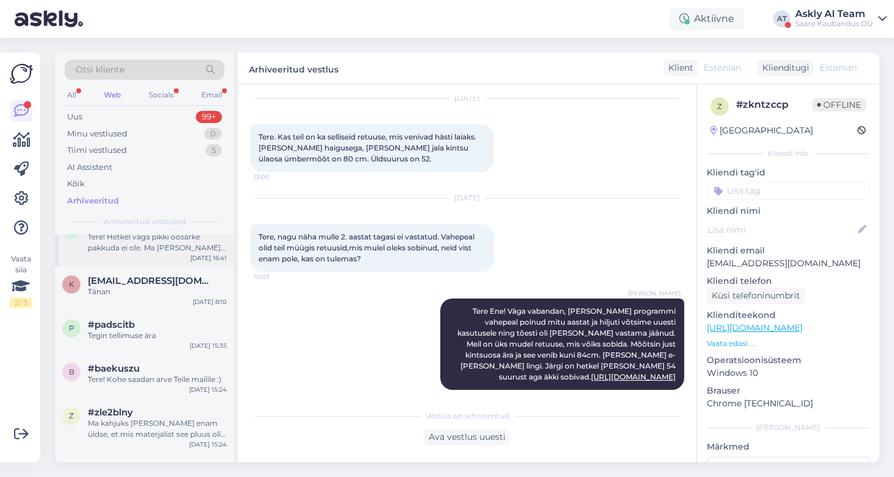
click at [153, 260] on div "o olga@gmai.com Tere! Hetkel väga pikki öösärke pakkuda ei ole. Ma annan e-poes…" at bounding box center [144, 239] width 179 height 55
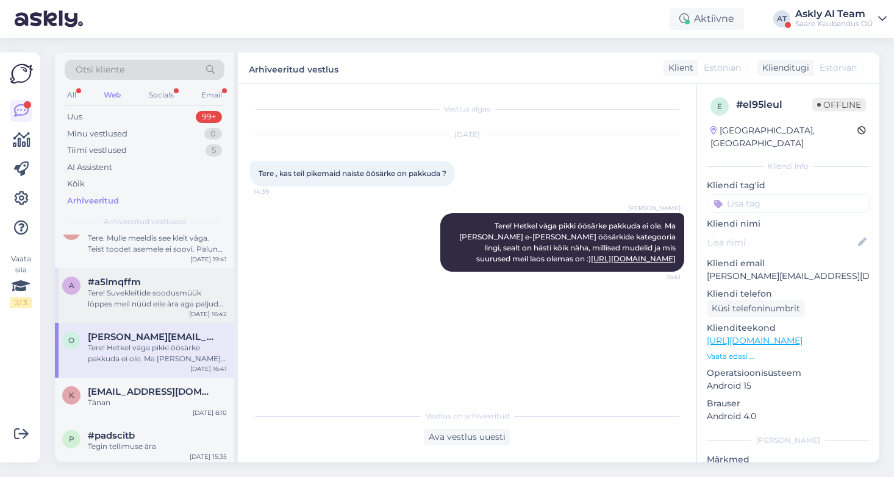
click at [153, 301] on div "Tere! Suvekleitide soodusmüük lõppes meil nüüd eile ära aga paljud tooted on ve…" at bounding box center [157, 299] width 139 height 22
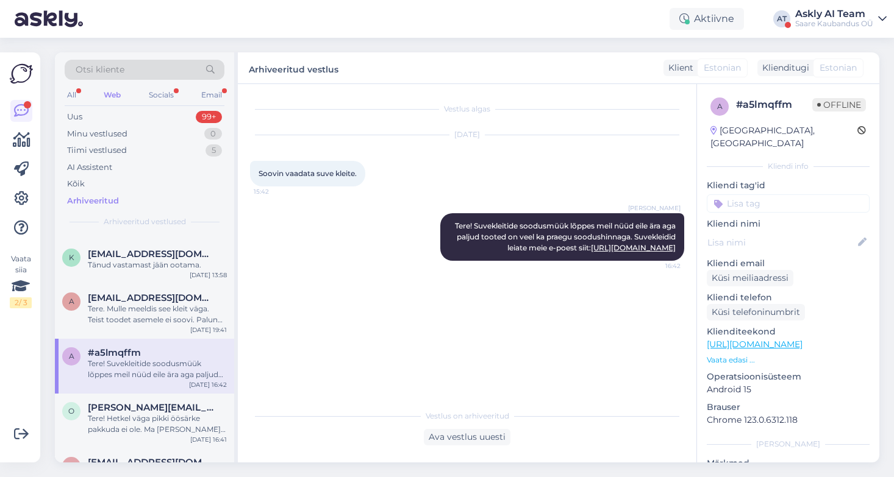
scroll to position [360, 0]
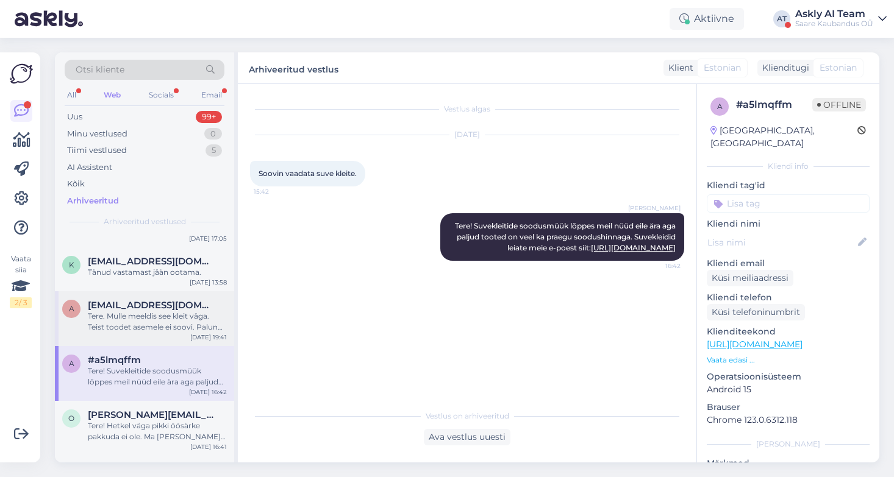
click at [153, 314] on div "Tere. Mulle meeldis see kleit väga. Teist toodet asemele ei soovi. Palun siis r…" at bounding box center [157, 322] width 139 height 22
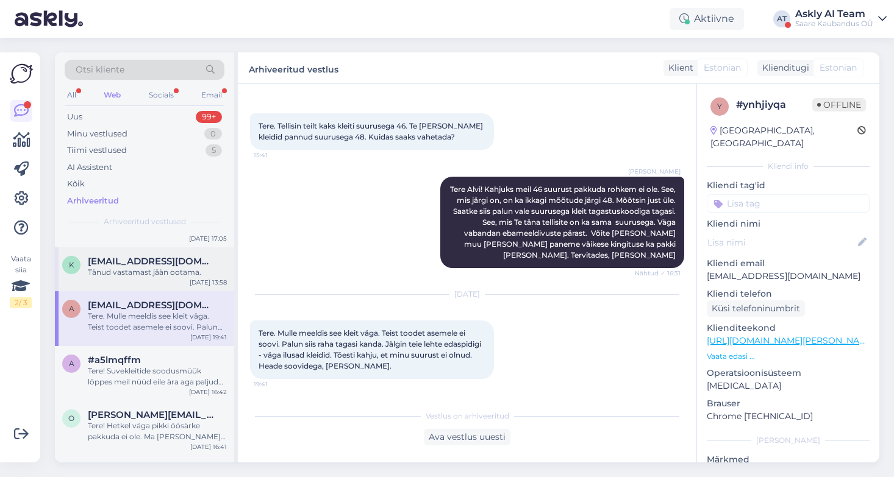
click at [149, 273] on div "Tänud vastamast jään ootama." at bounding box center [157, 272] width 139 height 11
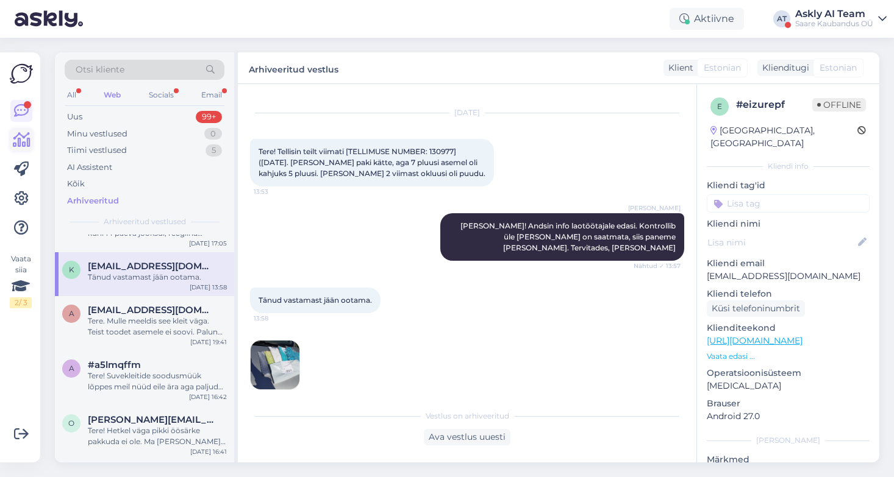
click at [29, 141] on icon at bounding box center [22, 140] width 18 height 15
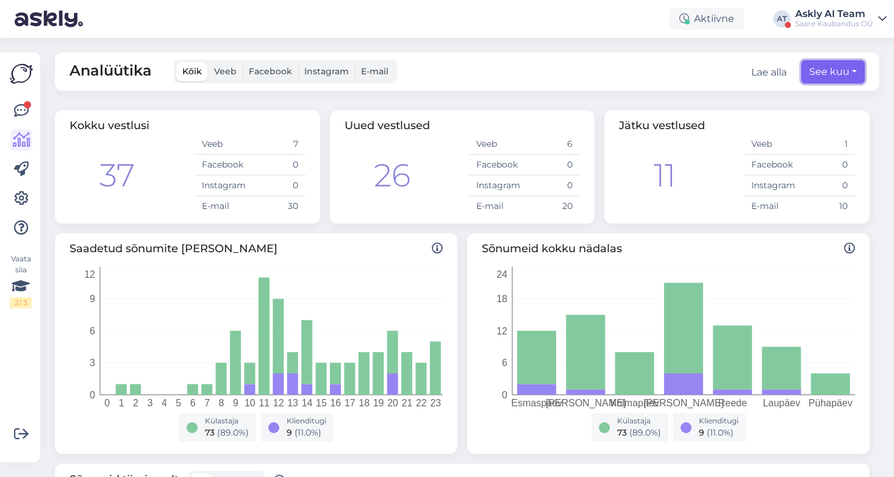
click at [823, 71] on button "See kuu" at bounding box center [832, 71] width 63 height 23
select select "8"
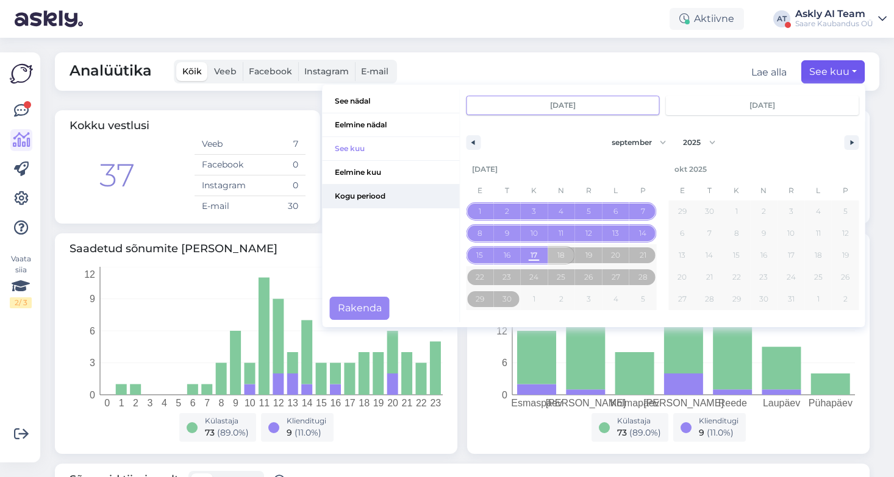
click at [396, 200] on span "Kogu periood" at bounding box center [391, 196] width 137 height 23
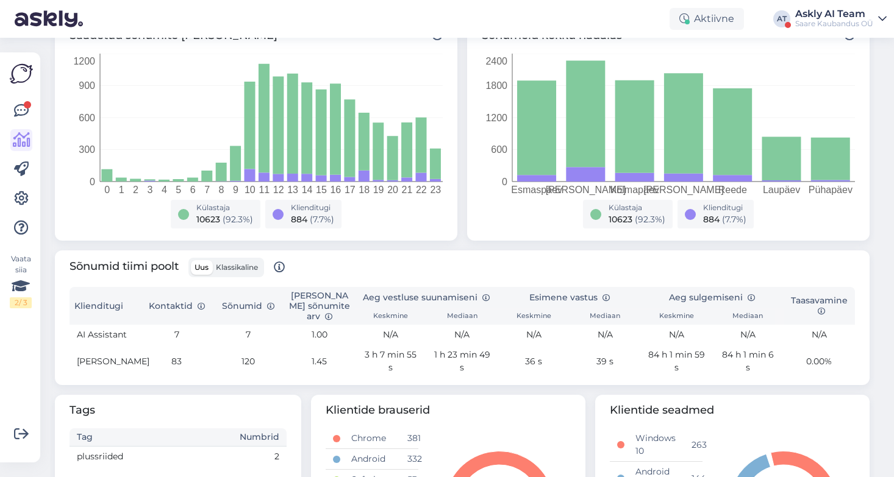
click at [108, 335] on td "AI Assistant" at bounding box center [105, 335] width 71 height 20
click at [16, 116] on icon at bounding box center [21, 111] width 15 height 15
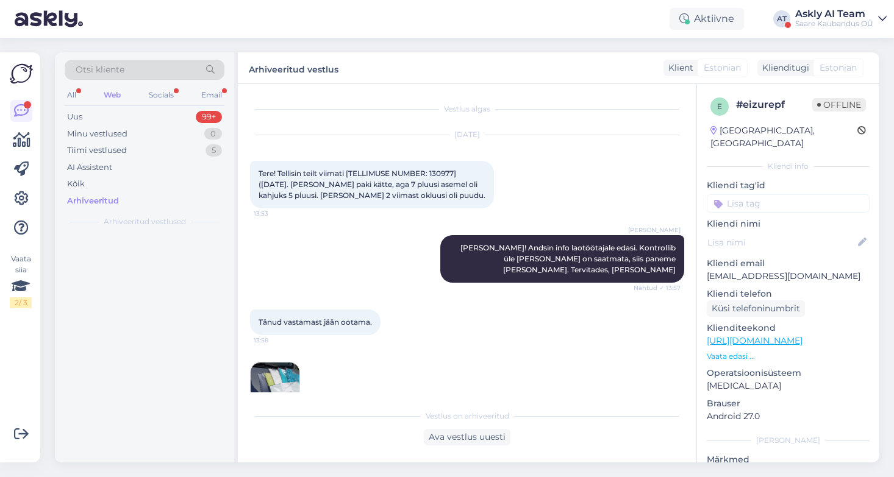
scroll to position [22, 0]
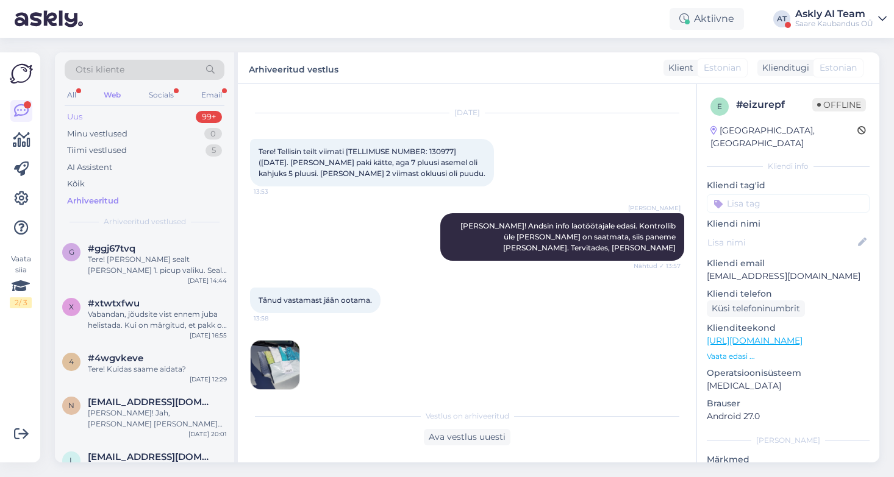
click at [105, 112] on div "Uus 99+" at bounding box center [145, 117] width 160 height 17
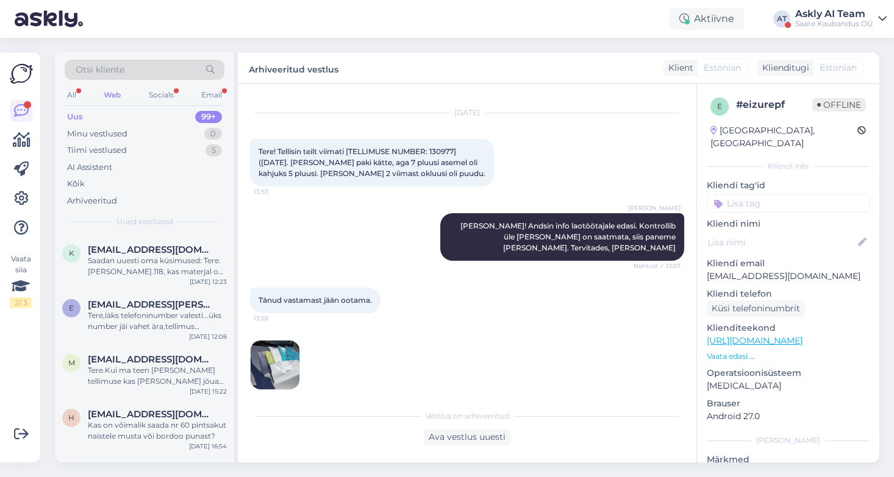
scroll to position [0, 0]
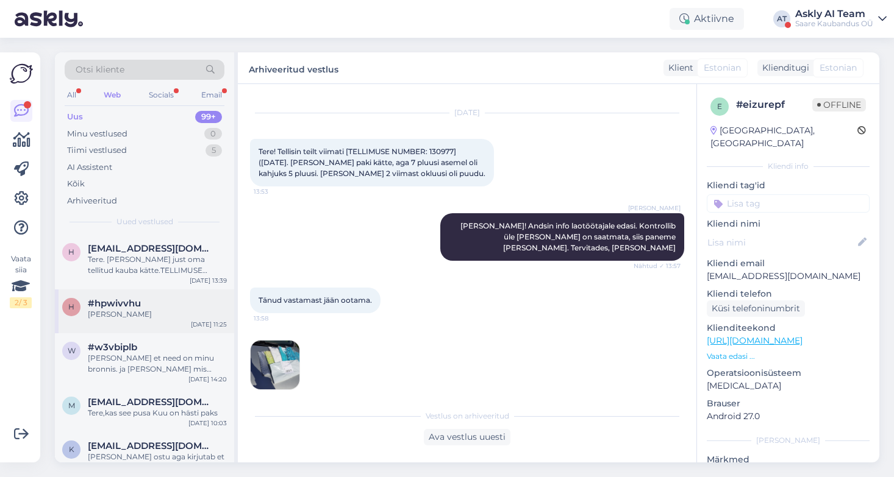
click at [163, 302] on div "#hpwivvhu" at bounding box center [157, 303] width 139 height 11
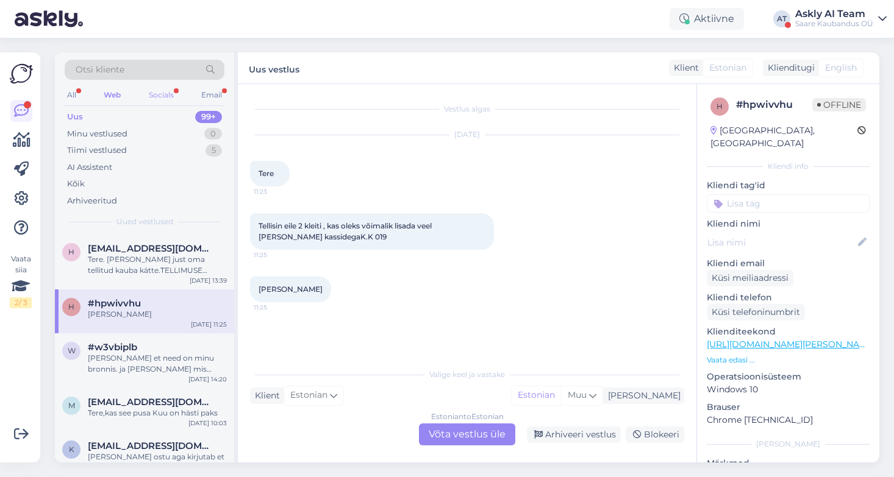
click at [160, 98] on div "Socials" at bounding box center [161, 95] width 30 height 16
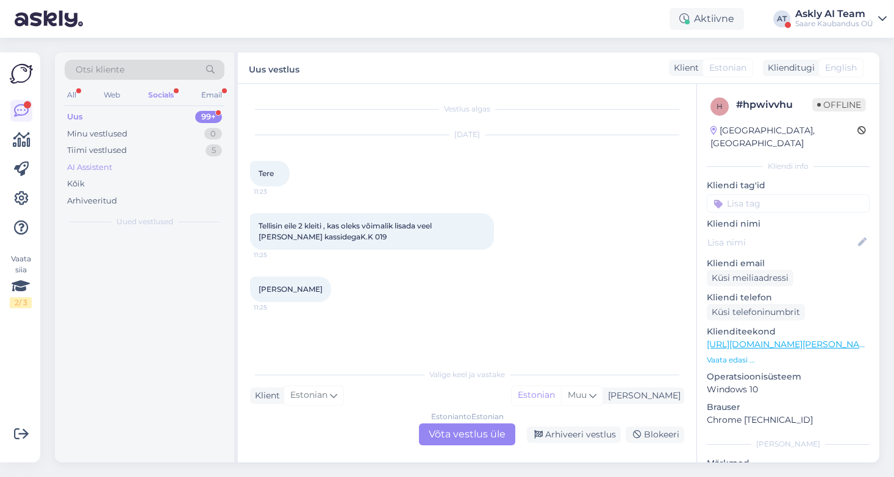
click at [128, 169] on div "AI Assistent" at bounding box center [145, 167] width 160 height 17
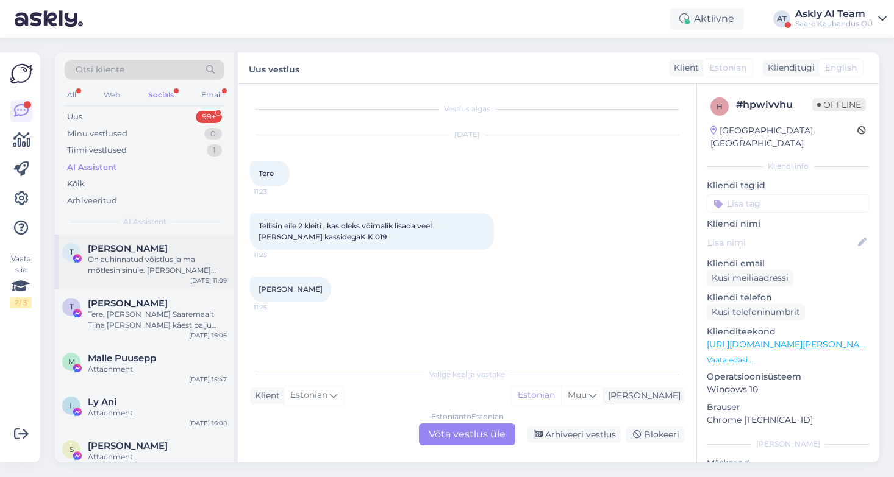
click at [135, 262] on div "On auhinnatud võistlus ja ma mõtlesin sinule. Kui saad kooditud sõnumi, siis sa…" at bounding box center [157, 265] width 139 height 22
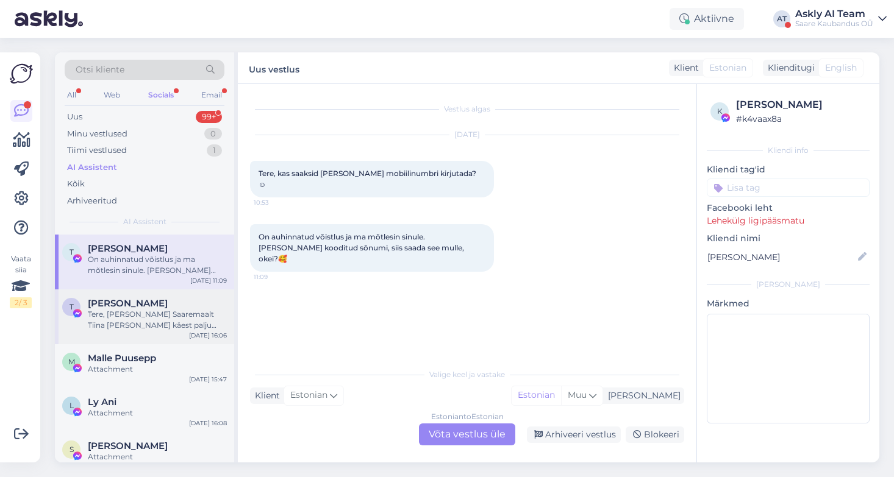
click at [151, 313] on div "Tere, olen Saaremaalt Tiina ja teie käest palju riideid saanud tellida. Seekord…" at bounding box center [157, 320] width 139 height 22
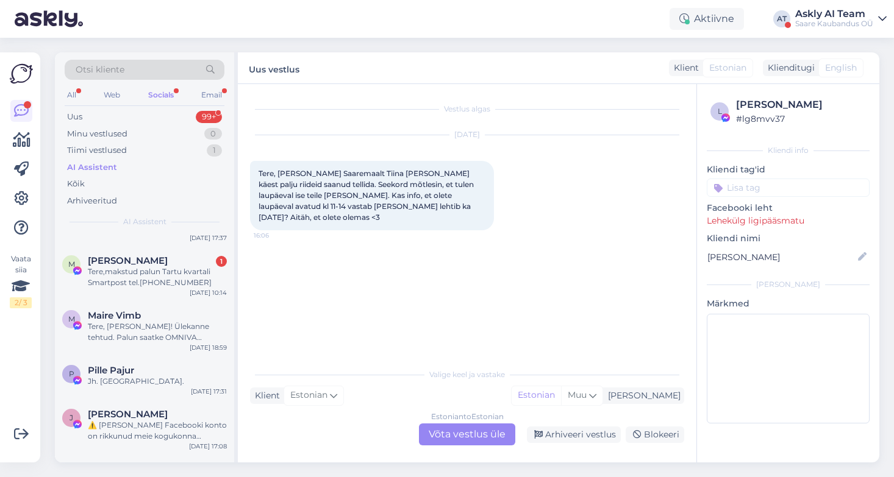
scroll to position [365, 0]
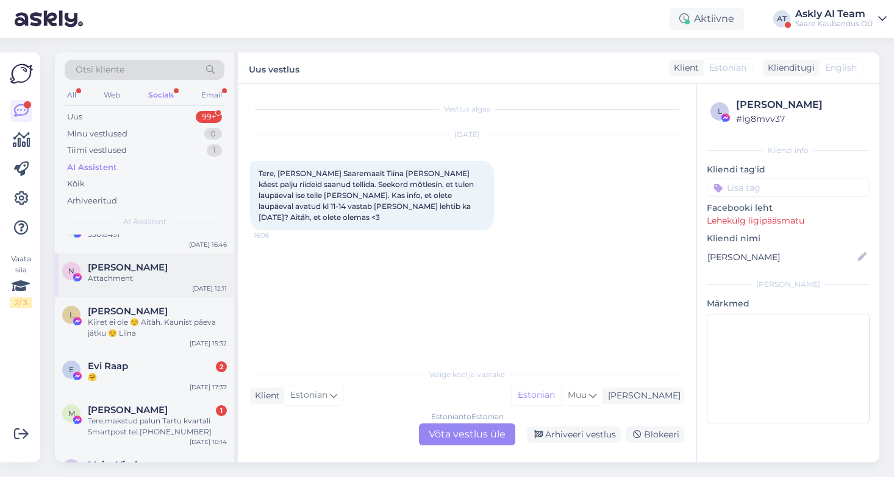
click at [139, 272] on span "Nelly Vahemets" at bounding box center [128, 267] width 80 height 11
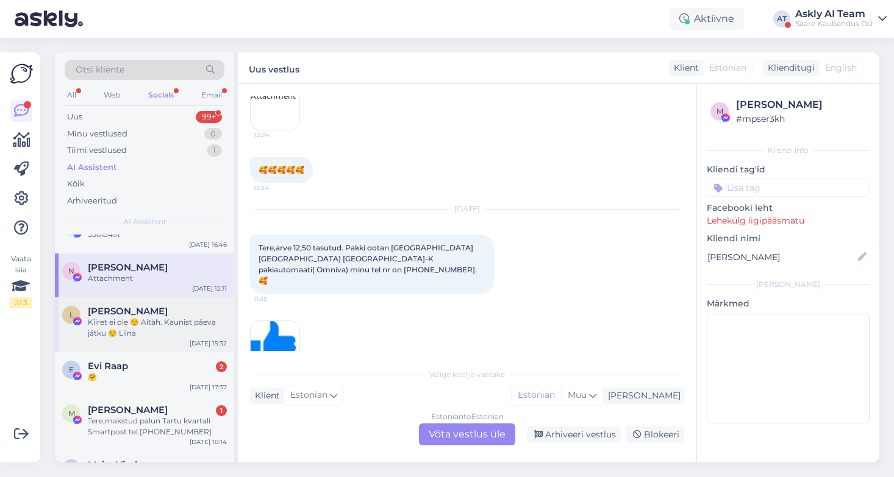
click at [153, 312] on div "Liina Ubakivi" at bounding box center [157, 311] width 139 height 11
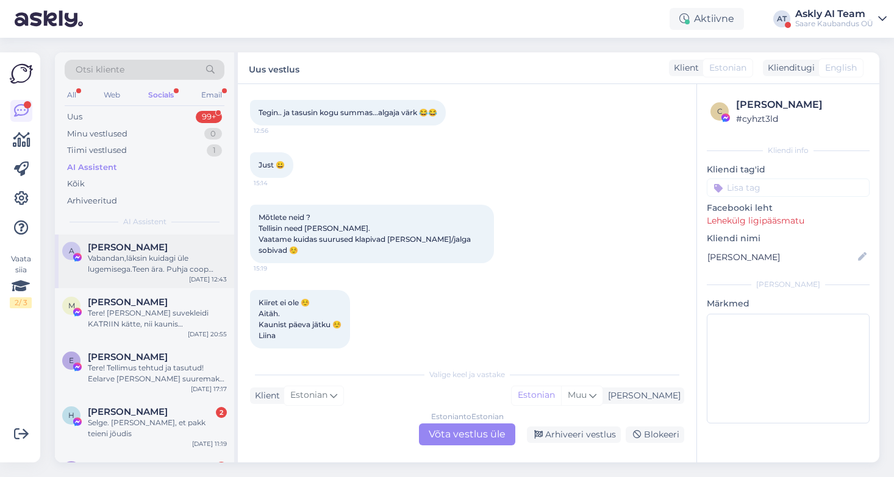
scroll to position [830, 0]
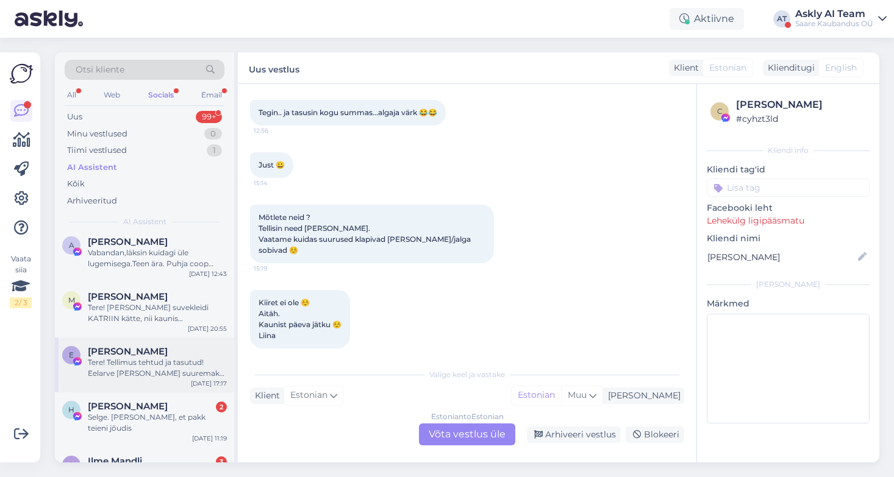
click at [146, 369] on div "Tere! Tellimus tehtud ja tasutud! Eelarve läks poole suuremaks aga kui fortuuna…" at bounding box center [157, 368] width 139 height 22
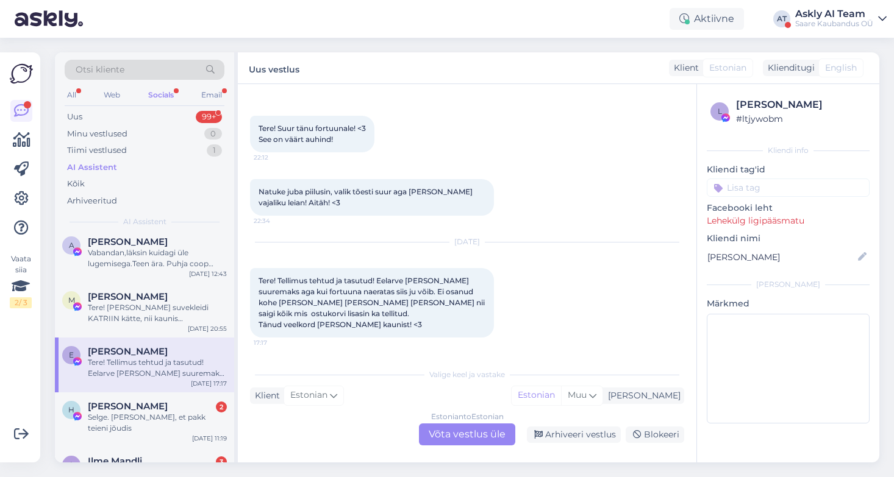
scroll to position [45, 0]
click at [87, 200] on div "Arhiveeritud" at bounding box center [92, 201] width 50 height 12
